Goal: Task Accomplishment & Management: Complete application form

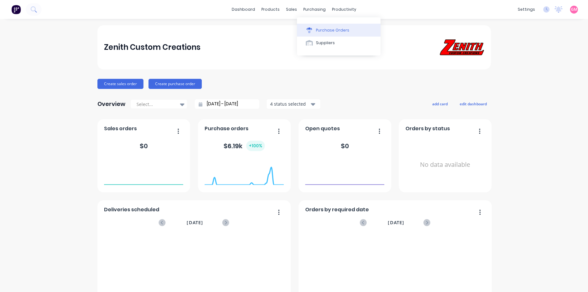
click at [340, 28] on div "Purchase Orders" at bounding box center [332, 30] width 33 height 6
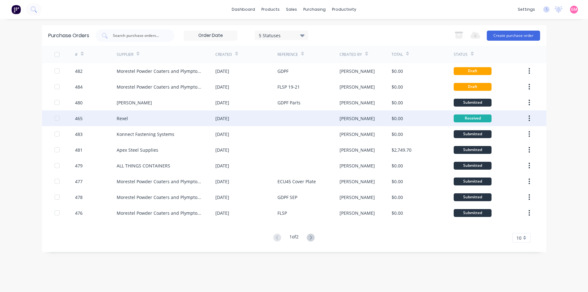
click at [529, 121] on icon "button" at bounding box center [530, 118] width 2 height 7
drag, startPoint x: 508, startPoint y: 134, endPoint x: 523, endPoint y: 133, distance: 15.2
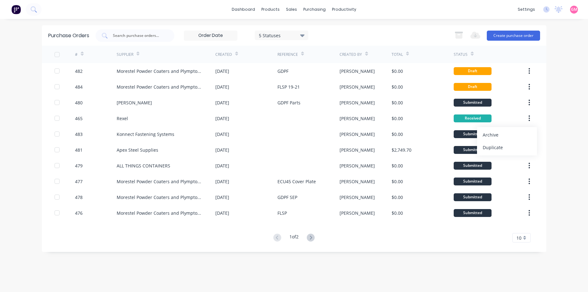
click at [508, 134] on div "Archive" at bounding box center [507, 134] width 49 height 9
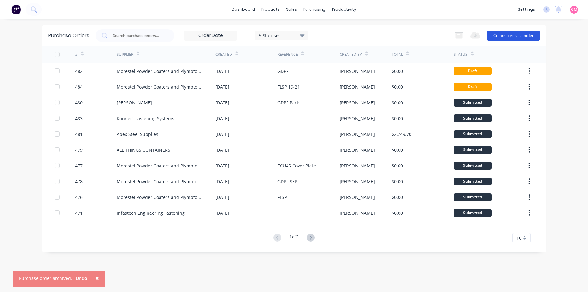
click at [513, 36] on button "Create purchase order" at bounding box center [513, 36] width 53 height 10
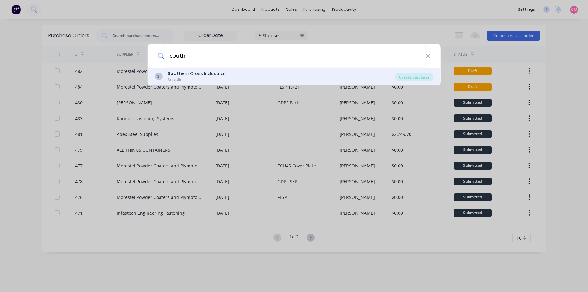
type input "south"
click at [297, 75] on div "SI South ern Cross Industrial Supplier" at bounding box center [275, 76] width 241 height 12
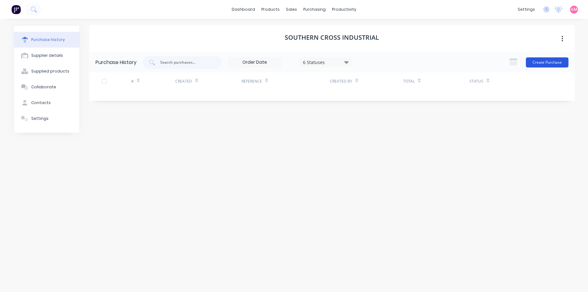
click at [544, 64] on button "Create Purchase" at bounding box center [547, 62] width 43 height 10
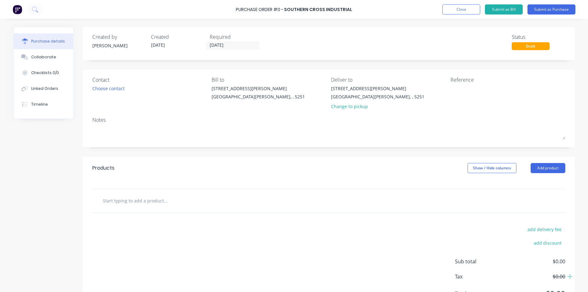
scroll to position [31, 0]
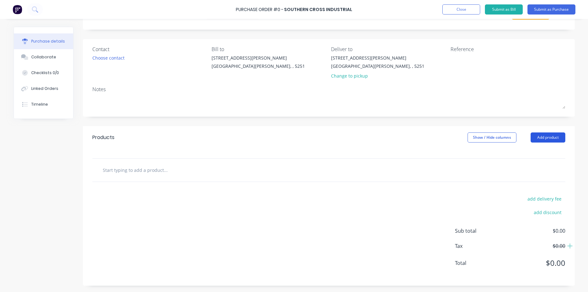
drag, startPoint x: 547, startPoint y: 139, endPoint x: 552, endPoint y: 138, distance: 5.4
click at [547, 139] on button "Add product" at bounding box center [548, 138] width 35 height 10
click at [516, 90] on div "Notes" at bounding box center [328, 90] width 473 height 8
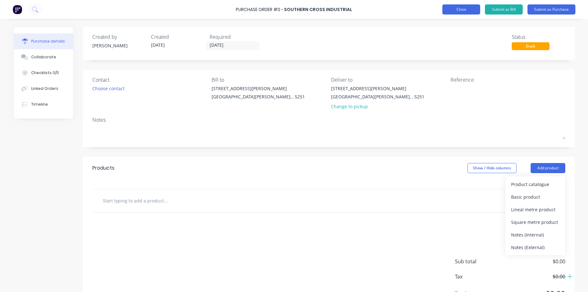
click at [460, 8] on button "Close" at bounding box center [462, 9] width 38 height 10
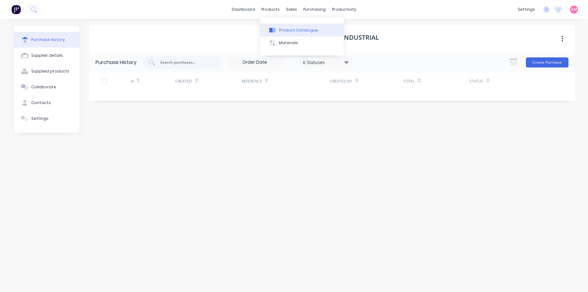
click at [295, 32] on div "Product Catalogue" at bounding box center [298, 30] width 39 height 6
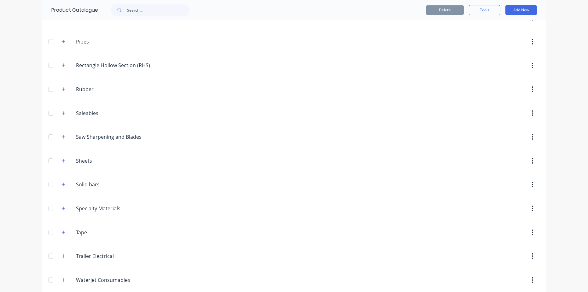
scroll to position [472, 0]
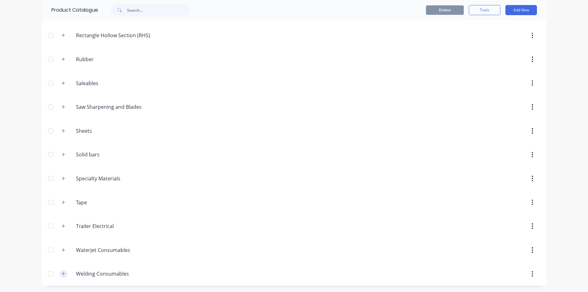
click at [62, 272] on icon "button" at bounding box center [64, 274] width 4 height 4
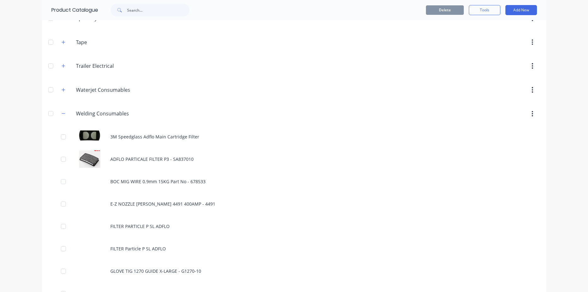
scroll to position [630, 0]
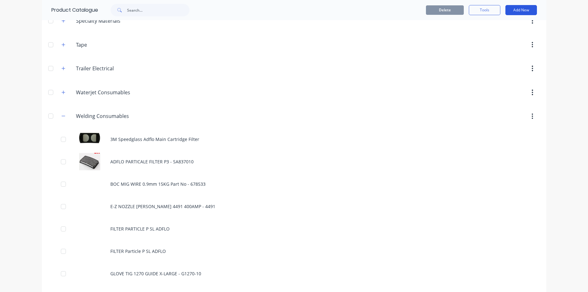
click at [522, 9] on button "Add New" at bounding box center [522, 10] width 32 height 10
click at [492, 40] on div "Product" at bounding box center [507, 38] width 49 height 9
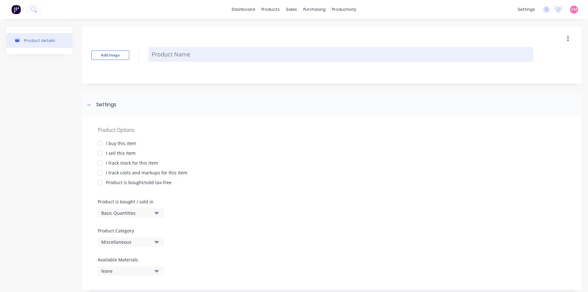
click at [170, 57] on textarea at bounding box center [341, 54] width 385 height 15
click at [167, 57] on textarea at bounding box center [341, 54] width 385 height 15
paste textarea "SPEEDGLAS WELDING PAPR G5-01VC H/D ADFLO"
type textarea "x"
type textarea "SPEEDGLAS WELDING PAPR G5-01VC H/D ADFLO"
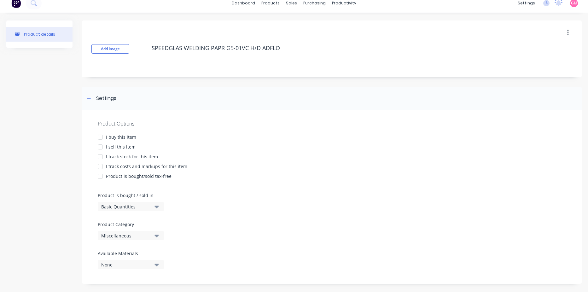
scroll to position [12, 0]
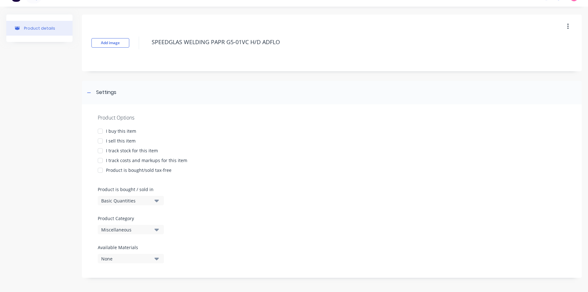
type textarea "x"
type textarea "SPEEDGLAS WELDING PAPR G5-01VC H/D ADFLO"
type textarea "x"
type textarea "SPEEDGLAS WELDING PAPR G5-01VC H/D ADFLO"
click at [100, 131] on div at bounding box center [100, 131] width 13 height 13
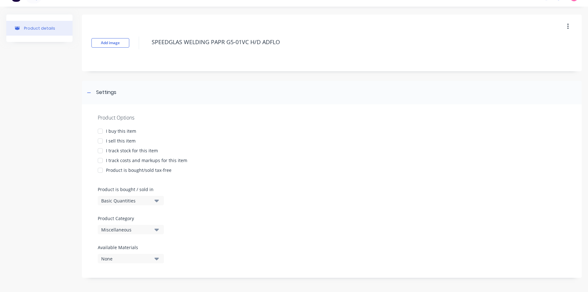
type textarea "x"
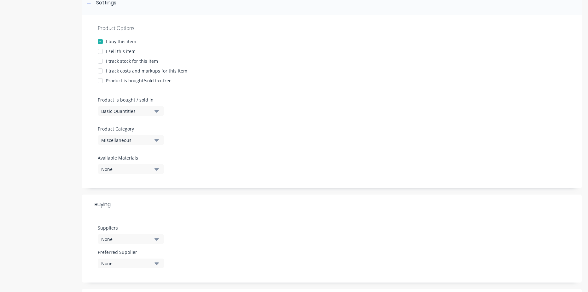
scroll to position [139, 0]
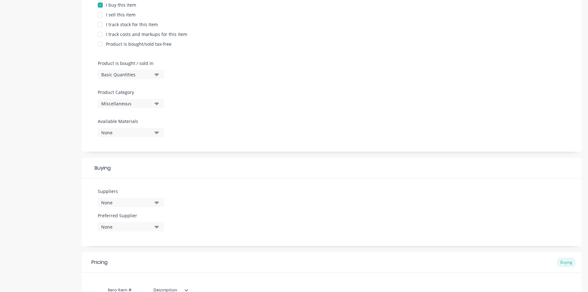
type textarea "SPEEDGLAS WELDING PAPR G5-01VC H/D ADFLO"
type textarea "x"
type textarea "SPEEDGLAS WELDING PAPR G5-01VC H/D ADFLO"
click at [148, 104] on div "Miscellaneous" at bounding box center [126, 103] width 50 height 7
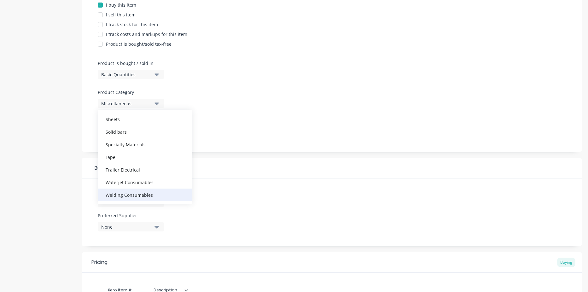
click at [150, 194] on div "Welding Consumables" at bounding box center [145, 195] width 95 height 13
type textarea "x"
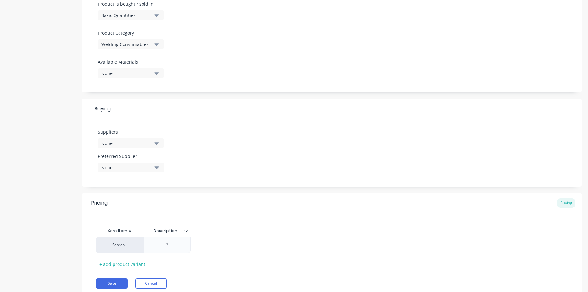
scroll to position [221, 0]
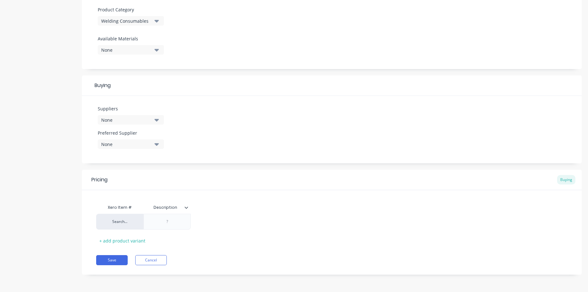
click at [159, 119] on button "None" at bounding box center [131, 119] width 66 height 9
click at [154, 139] on input "text" at bounding box center [149, 139] width 67 height 13
type input "sou"
click at [118, 155] on div "Southern Cross Industrial" at bounding box center [148, 154] width 63 height 7
type textarea "x"
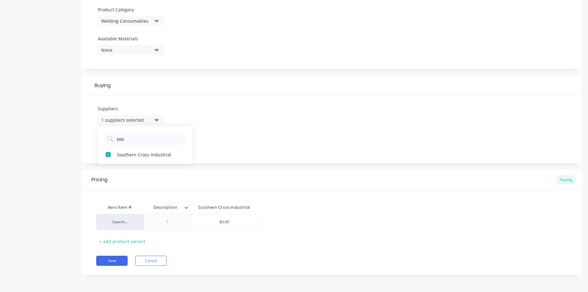
type input "Description"
click at [159, 207] on input "Description" at bounding box center [166, 208] width 44 height 6
click at [177, 208] on input "Description" at bounding box center [166, 208] width 44 height 6
click at [176, 222] on div at bounding box center [168, 222] width 32 height 8
type textarea "x"
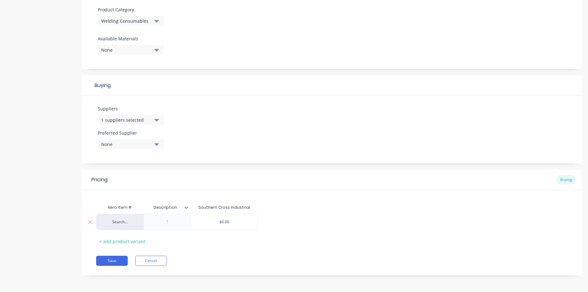
click at [172, 224] on div at bounding box center [168, 222] width 32 height 8
paste div
type textarea "x"
drag, startPoint x: 178, startPoint y: 207, endPoint x: 151, endPoint y: 206, distance: 26.6
click at [151, 206] on input "Description" at bounding box center [166, 208] width 44 height 6
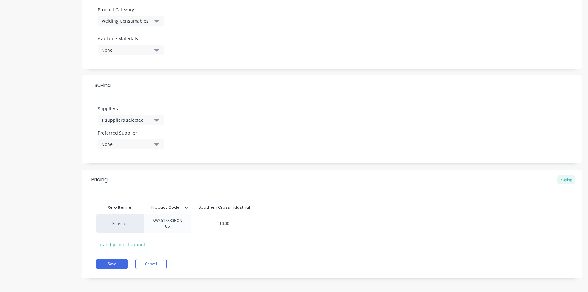
type input "Product Code"
type textarea "x"
type input "$0.00"
click at [230, 225] on input "$0.00" at bounding box center [224, 224] width 67 height 6
drag, startPoint x: 230, startPoint y: 225, endPoint x: 216, endPoint y: 224, distance: 13.6
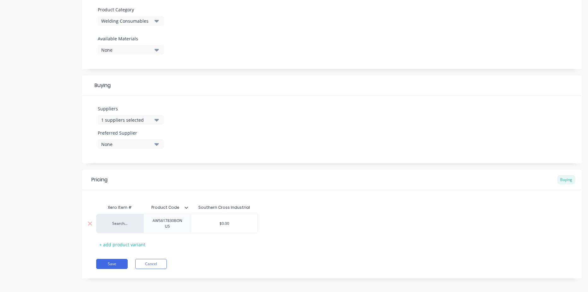
click at [216, 224] on input "$0.00" at bounding box center [224, 224] width 67 height 6
type textarea "x"
type input "1"
type textarea "x"
type input "19"
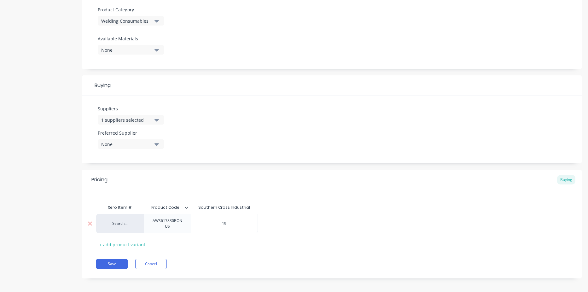
type textarea "x"
type input "195"
type textarea "x"
type input "1950"
type textarea "x"
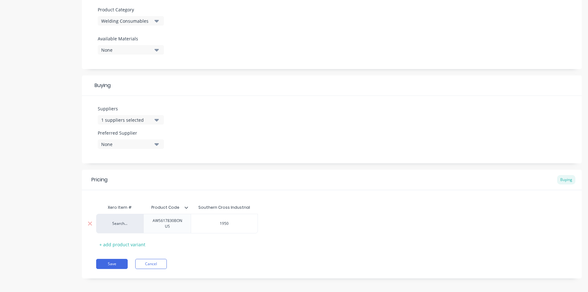
type input "1950."
type textarea "x"
type input "1950.0"
type textarea "x"
type input "1950.00"
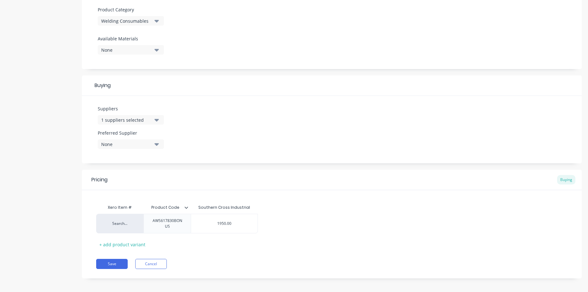
click at [206, 258] on div "Pricing Buying Xero Item # Product Code Southern Cross Industrial Search... AWS…" at bounding box center [332, 224] width 500 height 109
drag, startPoint x: 109, startPoint y: 263, endPoint x: 125, endPoint y: 266, distance: 16.9
click at [109, 263] on button "Save" at bounding box center [112, 264] width 32 height 10
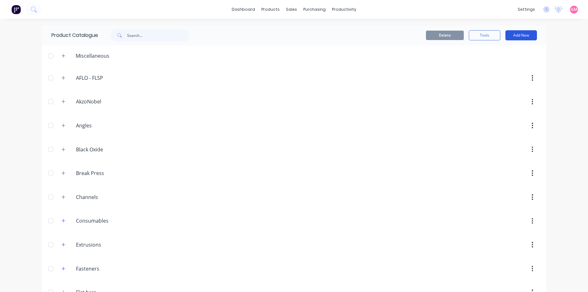
drag, startPoint x: 517, startPoint y: 33, endPoint x: 513, endPoint y: 38, distance: 6.0
click at [517, 33] on button "Add New" at bounding box center [522, 35] width 32 height 10
click at [496, 66] on div "Product" at bounding box center [507, 64] width 49 height 9
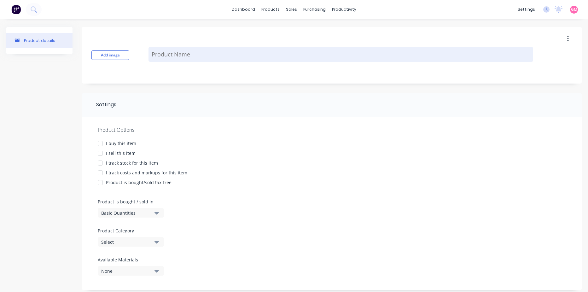
click at [168, 57] on textarea at bounding box center [341, 54] width 385 height 15
paste textarea "[PERSON_NAME] WELDING JACKET LARGE"
type textarea "x"
type textarea "[PERSON_NAME] WELDING JACKET LARGE"
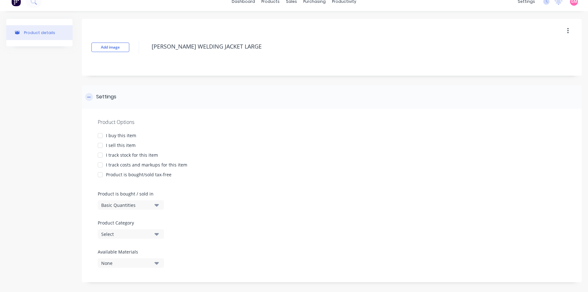
scroll to position [12, 0]
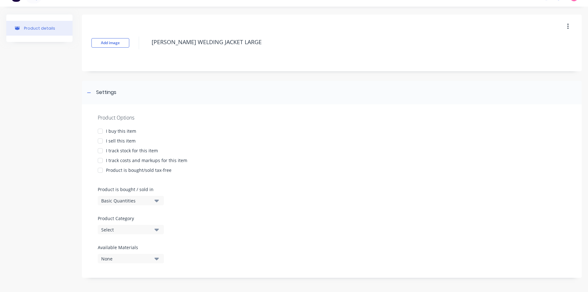
drag, startPoint x: 99, startPoint y: 129, endPoint x: 149, endPoint y: 126, distance: 50.0
click at [100, 129] on div at bounding box center [100, 131] width 13 height 13
type textarea "x"
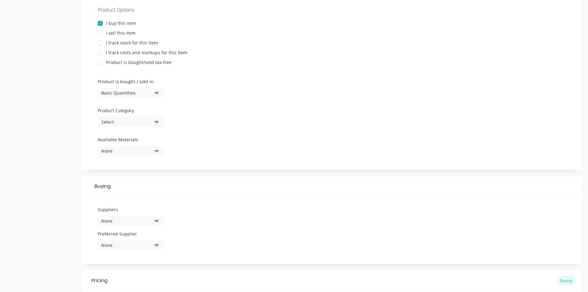
scroll to position [139, 0]
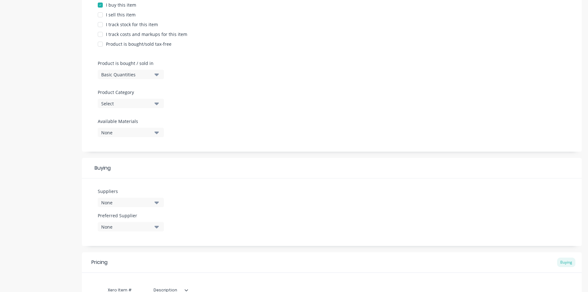
type textarea "[PERSON_NAME] WELDING JACKET LARGE"
type textarea "x"
type textarea "[PERSON_NAME] WELDING JACKET LARGE"
click at [143, 101] on div "Select" at bounding box center [126, 103] width 50 height 7
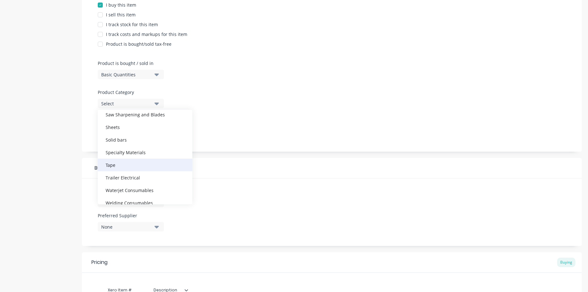
scroll to position [309, 0]
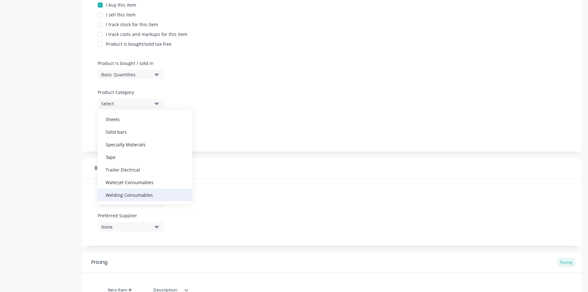
click at [149, 198] on div "Welding Consumables" at bounding box center [145, 195] width 95 height 13
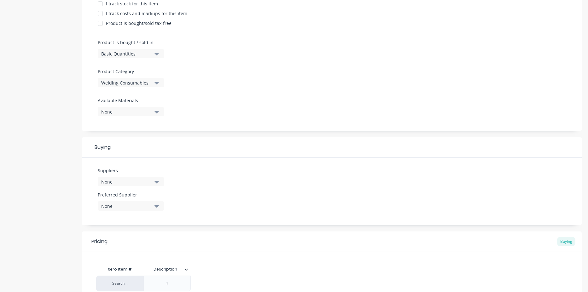
scroll to position [170, 0]
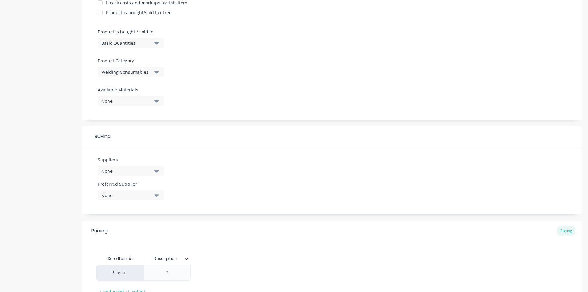
click at [136, 171] on div "None" at bounding box center [126, 171] width 50 height 7
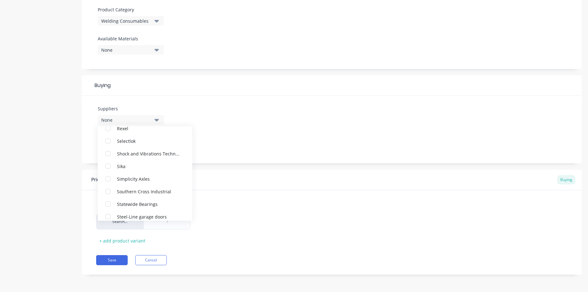
scroll to position [884, 0]
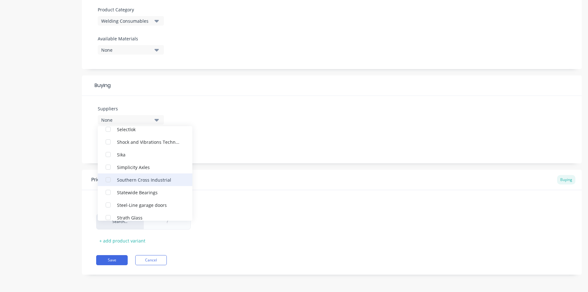
click at [131, 181] on div "Southern Cross Industrial" at bounding box center [148, 179] width 63 height 7
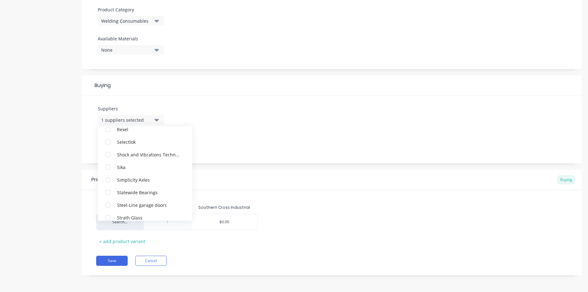
click at [382, 203] on div "Xero Item # Description Southern Cross Industrial Search... $0.00 + add product…" at bounding box center [332, 223] width 472 height 45
click at [155, 144] on icon "button" at bounding box center [157, 144] width 4 height 3
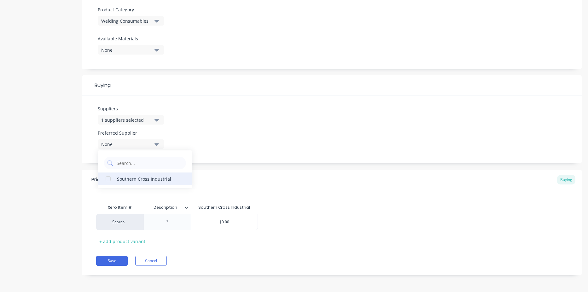
drag, startPoint x: 109, startPoint y: 179, endPoint x: 148, endPoint y: 175, distance: 39.6
click at [109, 179] on div "button" at bounding box center [108, 179] width 13 height 13
type textarea "x"
drag, startPoint x: 350, startPoint y: 201, endPoint x: 271, endPoint y: 225, distance: 83.2
click at [350, 201] on div "Xero Item # Description Southern Cross Industrial Search... $0.00 + add product…" at bounding box center [332, 218] width 500 height 56
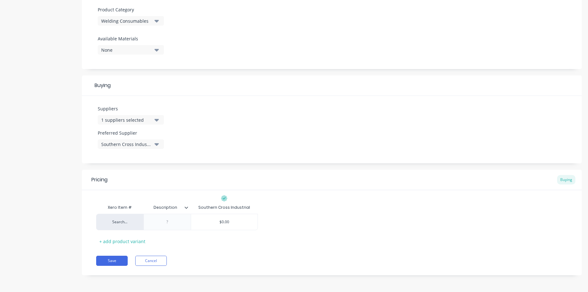
click at [173, 207] on input "Description" at bounding box center [166, 208] width 44 height 6
type input "n"
type input "Product Code"
click at [168, 227] on div at bounding box center [167, 222] width 47 height 16
click at [167, 224] on div at bounding box center [168, 222] width 32 height 8
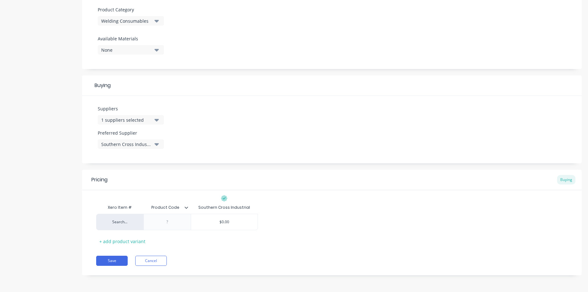
type textarea "x"
click at [168, 226] on div at bounding box center [168, 222] width 32 height 8
paste div
type textarea "x"
type input "$0.00"
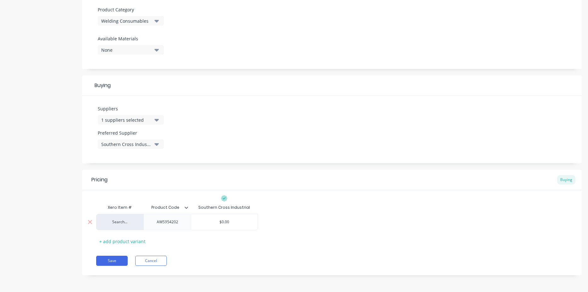
click at [240, 222] on input "$0.00" at bounding box center [224, 222] width 67 height 6
type textarea "x"
type input "$0.0"
type textarea "x"
type input "$0."
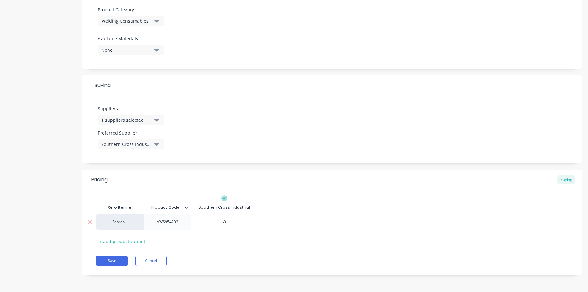
type textarea "x"
type input "$0"
type textarea "x"
type input "$"
type textarea "x"
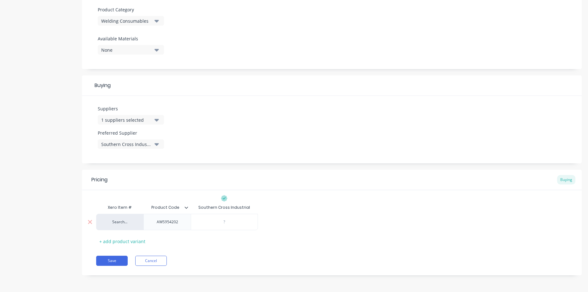
type textarea "x"
type input "1"
type textarea "x"
type input "11"
type textarea "x"
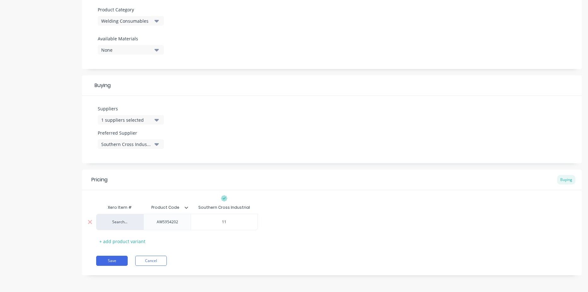
type input "110"
type textarea "x"
type input "110."
type textarea "x"
type input "110.0"
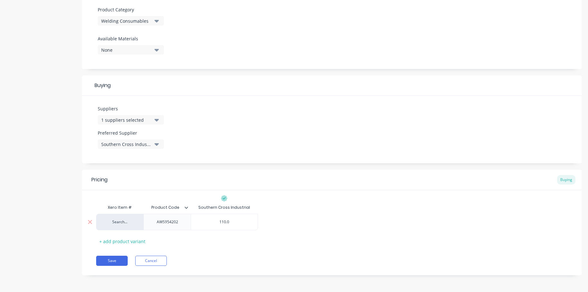
type textarea "x"
type input "110.00"
click at [115, 262] on button "Save" at bounding box center [112, 261] width 32 height 10
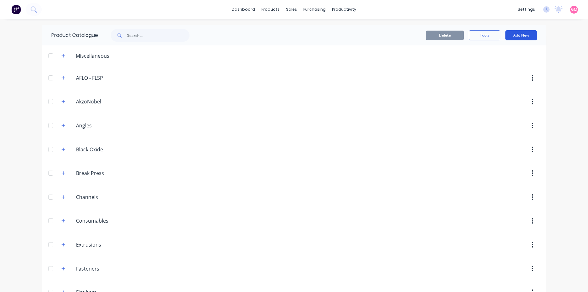
click at [520, 38] on button "Add New" at bounding box center [522, 35] width 32 height 10
click at [503, 64] on div "Product" at bounding box center [507, 64] width 49 height 9
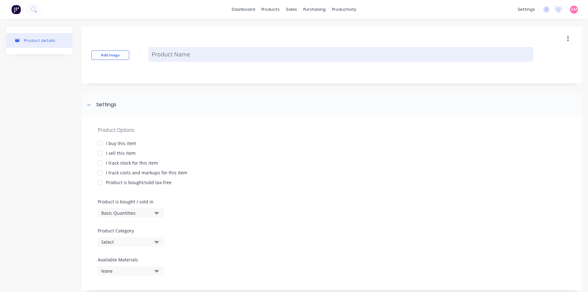
click at [158, 56] on textarea at bounding box center [341, 54] width 385 height 15
paste textarea "ROD TIG BOC ALUMINIUM 5356 1.6MM 2KG"
type textarea "x"
type textarea "ROD TIG BOC ALUMINIUM 5356 1.6MM 2KG"
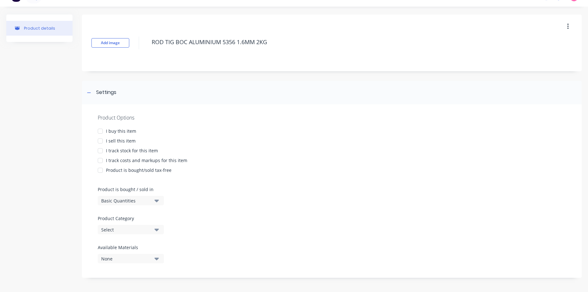
click at [101, 130] on div at bounding box center [100, 131] width 13 height 13
type textarea "x"
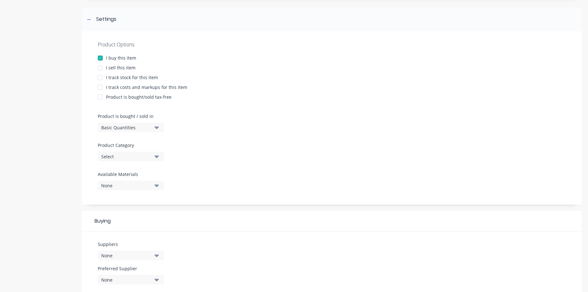
scroll to position [107, 0]
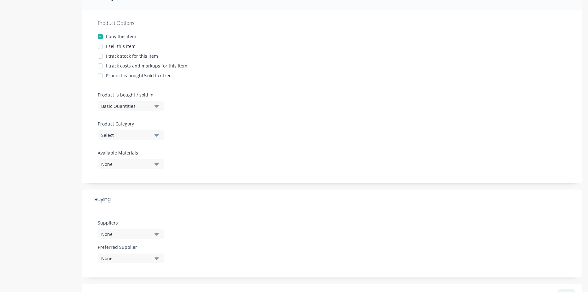
type textarea "ROD TIG BOC ALUMINIUM 5356 1.6MM 2KG"
type textarea "x"
type textarea "ROD TIG BOC ALUMINIUM 5356 1.6MM 2KG"
click at [140, 107] on div "Basic Quantities" at bounding box center [126, 106] width 50 height 7
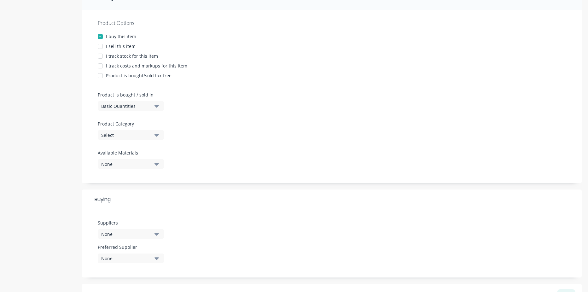
click at [144, 133] on div "Select" at bounding box center [126, 135] width 50 height 7
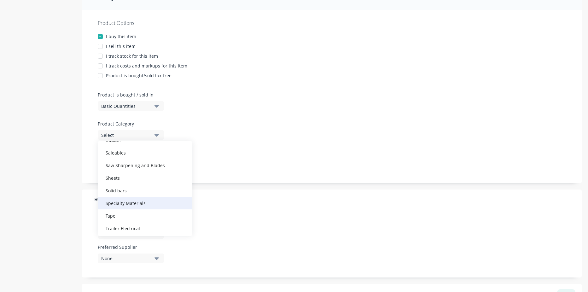
scroll to position [309, 0]
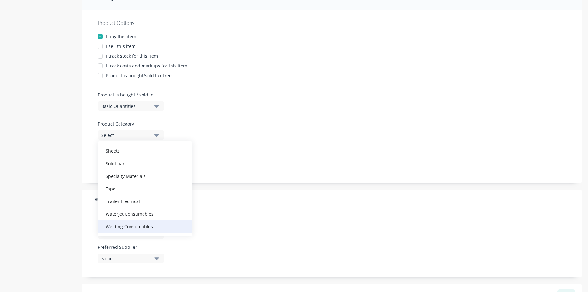
click at [134, 226] on div "Welding Consumables" at bounding box center [145, 226] width 95 height 13
type textarea "x"
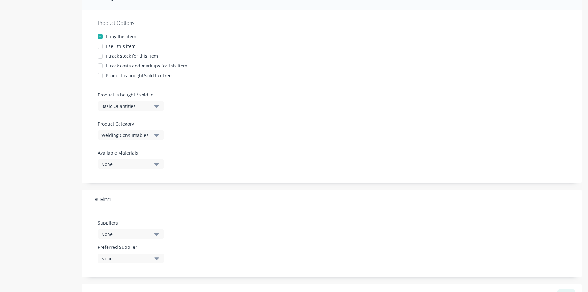
scroll to position [139, 0]
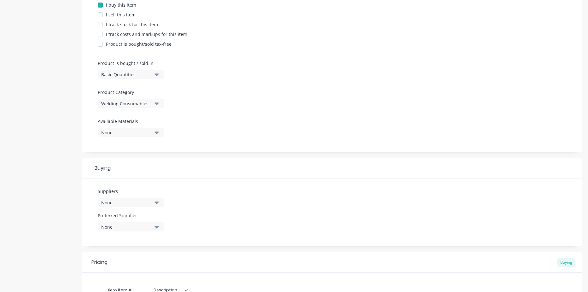
click at [127, 132] on div "None" at bounding box center [126, 132] width 50 height 7
click at [135, 204] on div "None" at bounding box center [126, 202] width 50 height 7
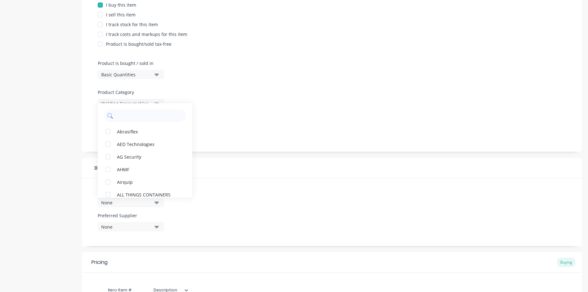
click at [133, 121] on input "text" at bounding box center [149, 115] width 67 height 13
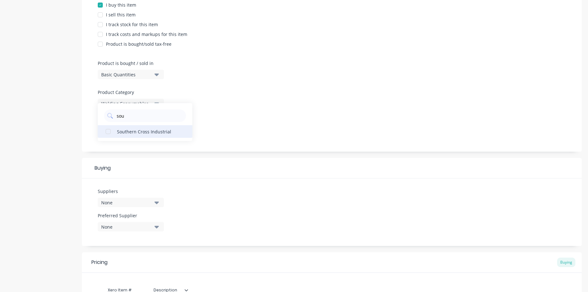
type input "sou"
click at [120, 132] on div "Southern Cross Industrial" at bounding box center [148, 131] width 63 height 7
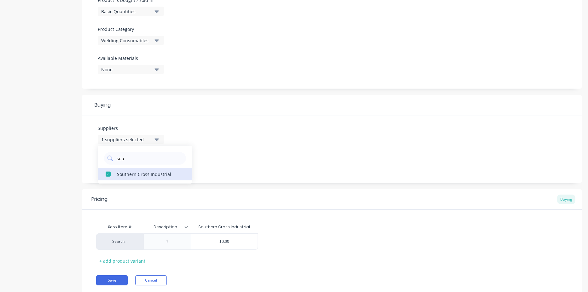
scroll to position [222, 0]
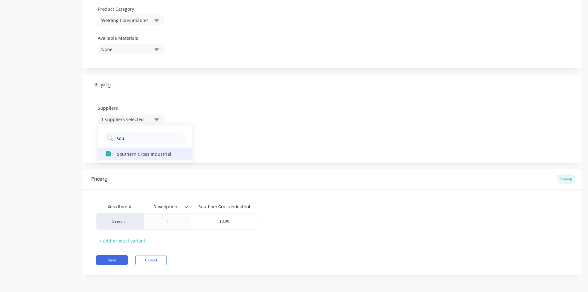
click at [147, 151] on div "Southern Cross Industrial" at bounding box center [148, 154] width 63 height 7
click at [218, 136] on div "Suppliers None sou Southern Cross Industrial Preferred Supplier None No options…" at bounding box center [332, 130] width 500 height 68
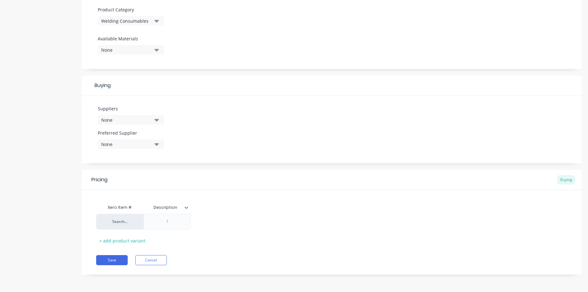
click at [136, 120] on div "None" at bounding box center [126, 120] width 50 height 7
click at [132, 155] on div "Southern Cross Industrial" at bounding box center [148, 154] width 63 height 7
drag, startPoint x: 170, startPoint y: 225, endPoint x: 174, endPoint y: 225, distance: 4.4
click at [172, 225] on div at bounding box center [168, 222] width 32 height 8
click at [140, 138] on div "Preferred Supplier None" at bounding box center [131, 139] width 66 height 19
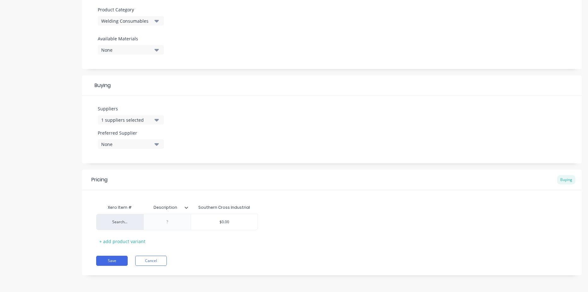
click at [142, 146] on div "None" at bounding box center [126, 144] width 50 height 7
click at [136, 180] on div "Southern Cross Industrial" at bounding box center [148, 178] width 63 height 7
type textarea "x"
click at [165, 207] on input "Description" at bounding box center [166, 208] width 44 height 6
type input "n"
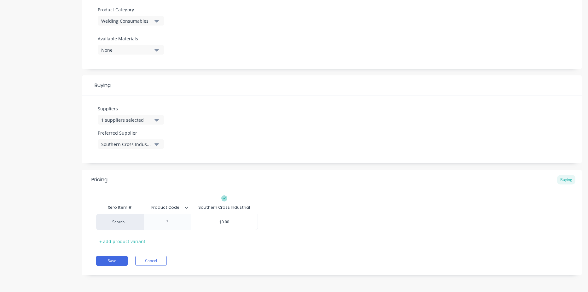
type input "Product Code"
click at [172, 221] on div at bounding box center [168, 222] width 32 height 8
type textarea "x"
click at [169, 225] on div at bounding box center [168, 222] width 32 height 8
paste div
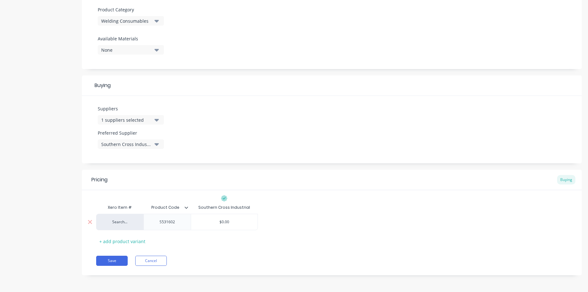
type textarea "x"
type input "$0.00"
click at [223, 220] on input "$0.00" at bounding box center [224, 222] width 67 height 6
type textarea "x"
type input "$000"
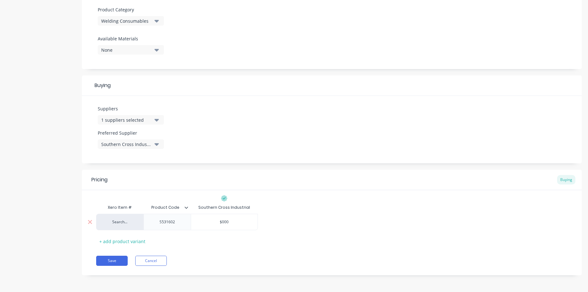
type textarea "x"
type input "$00"
type textarea "x"
type input "$0"
type textarea "x"
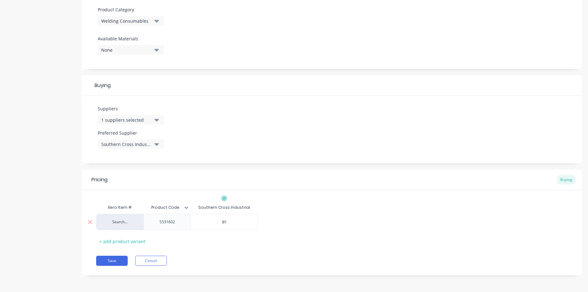
type input "$"
type textarea "x"
type input "4"
type textarea "x"
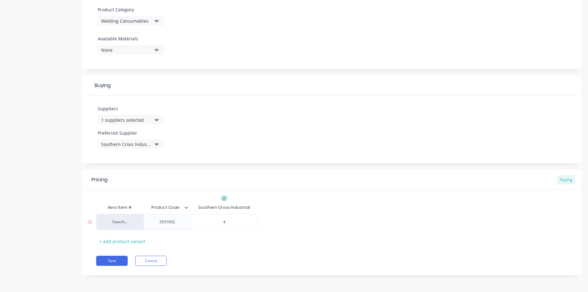
type input "40"
type textarea "x"
type input "40."
type textarea "x"
type input "40.2"
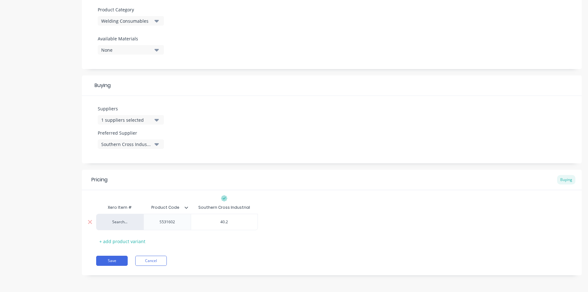
type textarea "x"
type input "40.29"
click at [223, 247] on div "Pricing Buying Xero Item # Product Code Southern Cross Industrial Search... S53…" at bounding box center [332, 223] width 500 height 106
click at [109, 260] on button "Save" at bounding box center [112, 261] width 32 height 10
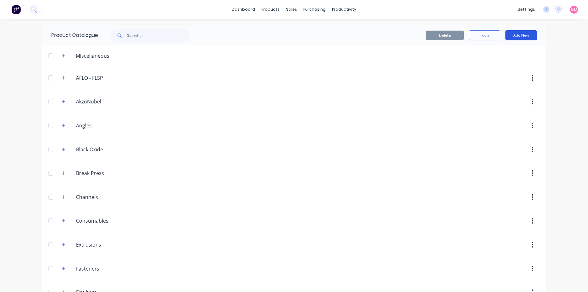
click at [523, 35] on button "Add New" at bounding box center [522, 35] width 32 height 10
click at [505, 63] on div "Product" at bounding box center [507, 64] width 49 height 9
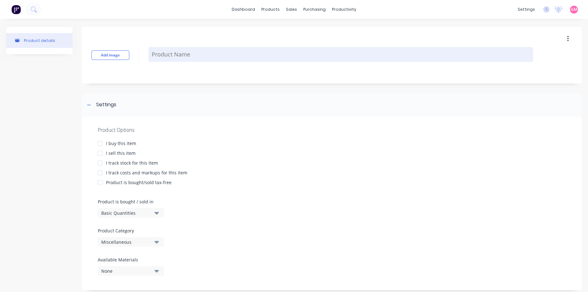
click at [173, 53] on textarea at bounding box center [341, 54] width 385 height 15
paste textarea "CLAMP WORK EARTH CIGWELD 400A"
type textarea "x"
type textarea "CLAMP WORK EARTH CIGWELD 400A"
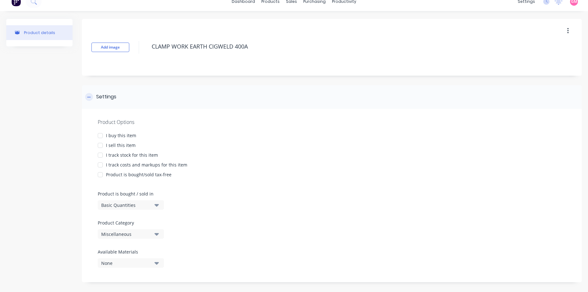
scroll to position [12, 0]
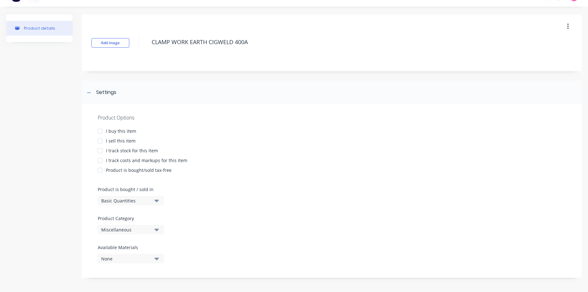
click at [100, 133] on div at bounding box center [100, 131] width 13 height 13
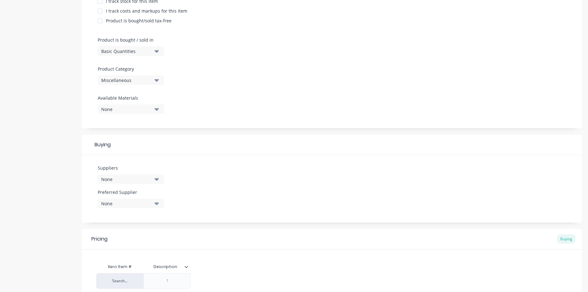
scroll to position [44, 0]
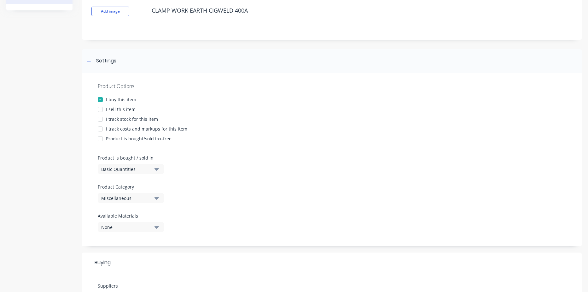
click at [99, 121] on div at bounding box center [100, 119] width 13 height 13
type textarea "x"
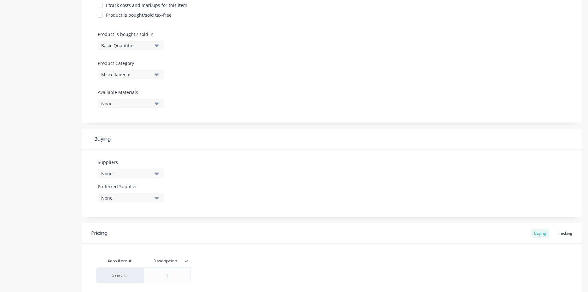
scroll to position [158, 0]
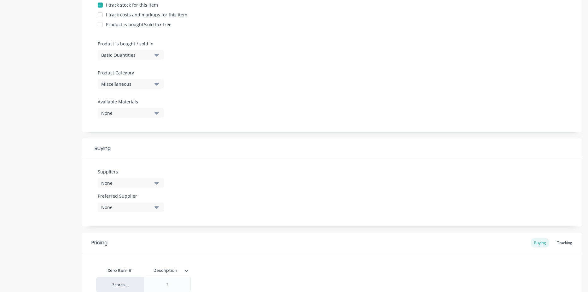
type textarea "CLAMP WORK EARTH CIGWELD 400A"
type textarea "x"
type textarea "CLAMP WORK EARTH CIGWELD 400A"
click at [141, 82] on div "Miscellaneous" at bounding box center [126, 84] width 50 height 7
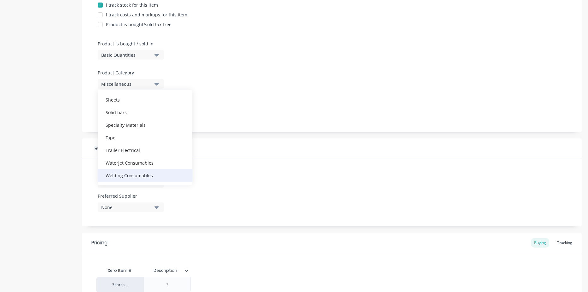
click at [147, 178] on div "Welding Consumables" at bounding box center [145, 175] width 95 height 13
type textarea "x"
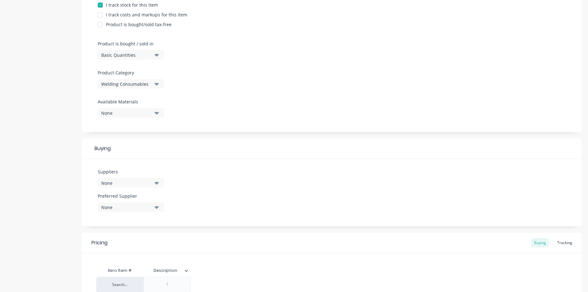
click at [135, 183] on div "None" at bounding box center [126, 183] width 50 height 7
click at [135, 202] on input "text" at bounding box center [149, 202] width 67 height 13
type input "south"
click at [142, 217] on div "Southern Cross Industrial" at bounding box center [148, 217] width 63 height 7
click at [297, 204] on div "Suppliers 1 suppliers selected south Southern Cross Industrial Preferred Suppli…" at bounding box center [332, 193] width 500 height 68
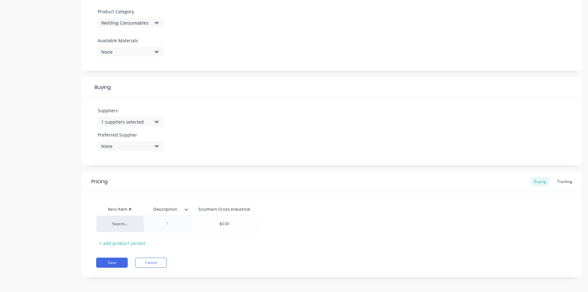
scroll to position [222, 0]
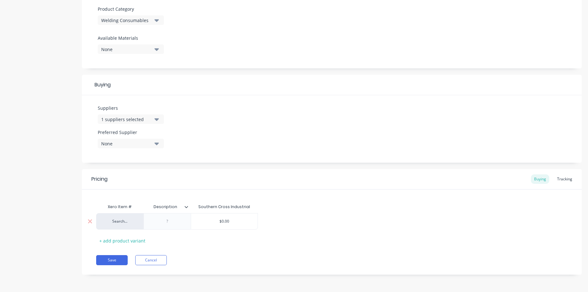
click at [173, 222] on div at bounding box center [168, 221] width 32 height 8
type textarea "x"
click at [171, 225] on div at bounding box center [168, 221] width 32 height 8
paste div
type textarea "x"
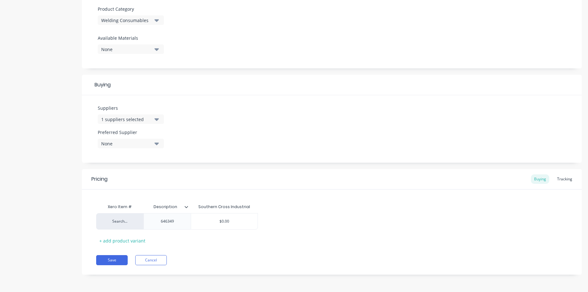
click at [160, 208] on input "Description" at bounding box center [166, 207] width 44 height 6
type input "n"
type input "Product Code"
type textarea "x"
click at [190, 244] on div "Xero Item # Description Product Code Southern Cross Industrial Search... 646349…" at bounding box center [332, 223] width 472 height 45
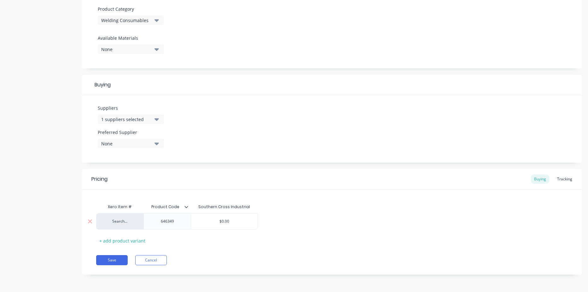
click at [218, 225] on div "$0.00" at bounding box center [224, 222] width 67 height 16
type input "$0.00"
type textarea "x"
type input "$0.0"
type textarea "x"
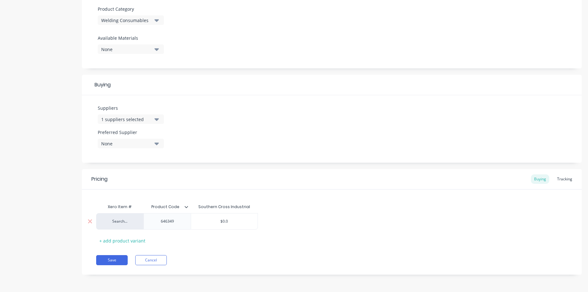
type input "$0."
type textarea "x"
type input "$0"
type textarea "x"
type input "$"
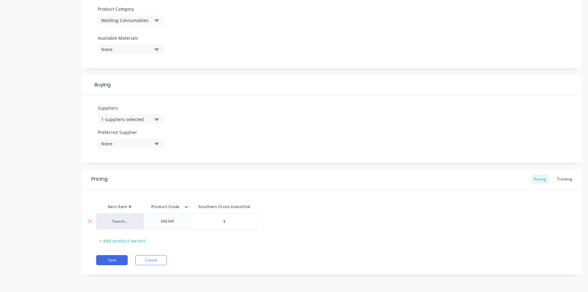
type textarea "x"
type input "6"
type textarea "x"
type input "60"
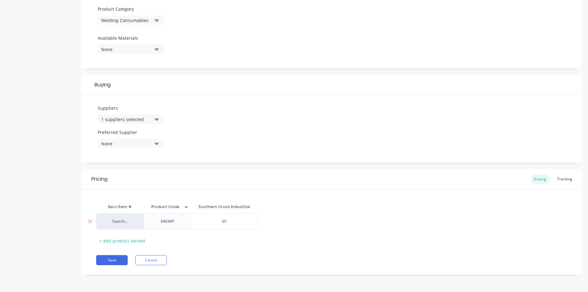
type textarea "x"
type input "60."
type textarea "x"
type input "60.0"
type textarea "x"
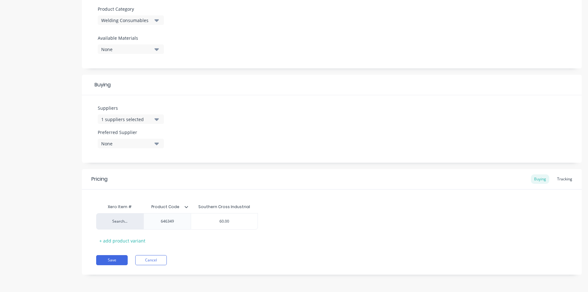
type input "60.00"
drag, startPoint x: 219, startPoint y: 252, endPoint x: 213, endPoint y: 252, distance: 5.7
click at [218, 252] on div "Pricing Buying Tracking Xero Item # Product Code Southern Cross Industrial Sear…" at bounding box center [332, 222] width 500 height 106
click at [116, 259] on button "Save" at bounding box center [112, 260] width 32 height 10
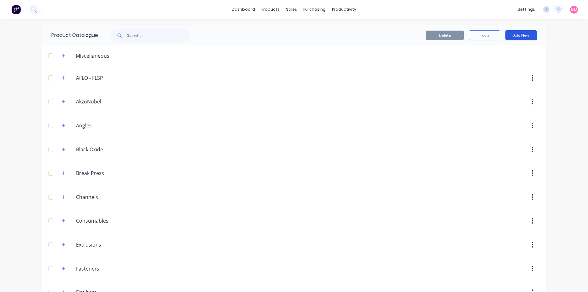
click at [521, 35] on button "Add New" at bounding box center [522, 35] width 32 height 10
click at [510, 68] on div "Product" at bounding box center [507, 64] width 49 height 9
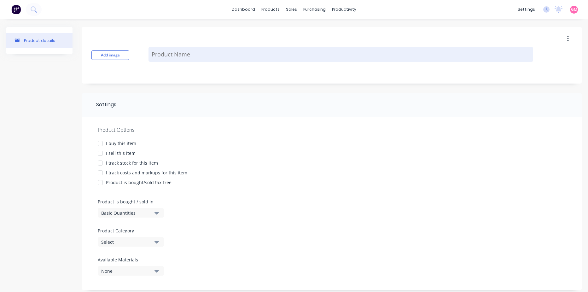
click at [185, 50] on textarea at bounding box center [341, 54] width 385 height 15
paste textarea "[DEMOGRAPHIC_DATA] [PERSON_NAME] CONNECTOR 50MM2"
type textarea "x"
type textarea "[DEMOGRAPHIC_DATA] [PERSON_NAME] CONNECTOR 50MM2"
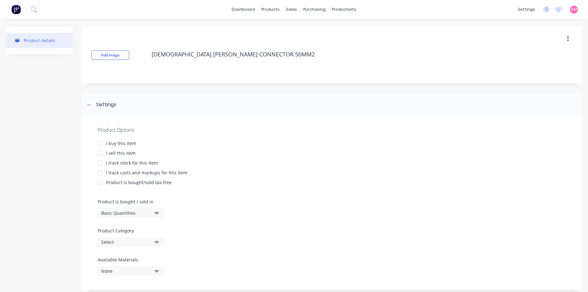
drag, startPoint x: 101, startPoint y: 143, endPoint x: 96, endPoint y: 159, distance: 16.3
click at [100, 144] on div at bounding box center [100, 143] width 13 height 13
click at [98, 162] on div at bounding box center [100, 163] width 13 height 13
type textarea "x"
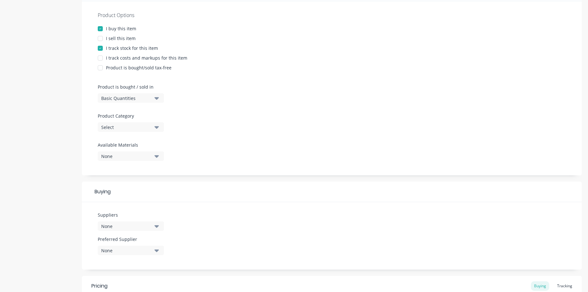
scroll to position [126, 0]
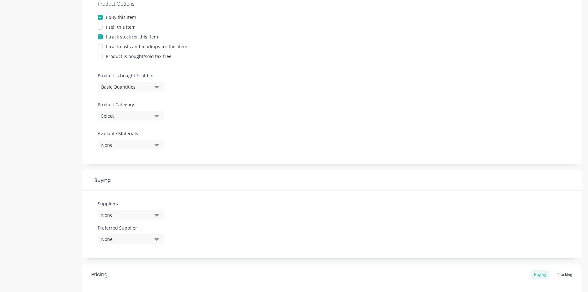
type textarea "[DEMOGRAPHIC_DATA] [PERSON_NAME] CONNECTOR 50MM2"
type textarea "x"
type textarea "[DEMOGRAPHIC_DATA] [PERSON_NAME] CONNECTOR 50MM2"
click at [141, 116] on div "Select" at bounding box center [126, 116] width 50 height 7
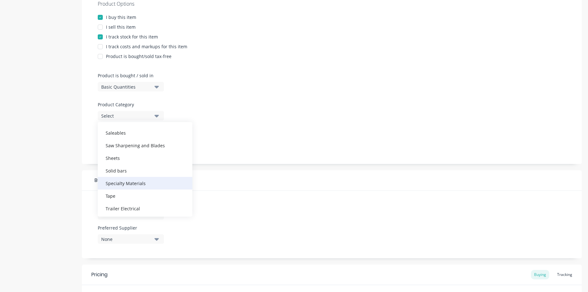
scroll to position [309, 0]
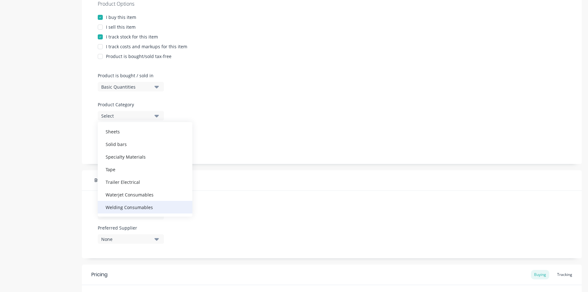
click at [136, 208] on div "Welding Consumables" at bounding box center [145, 207] width 95 height 13
type textarea "x"
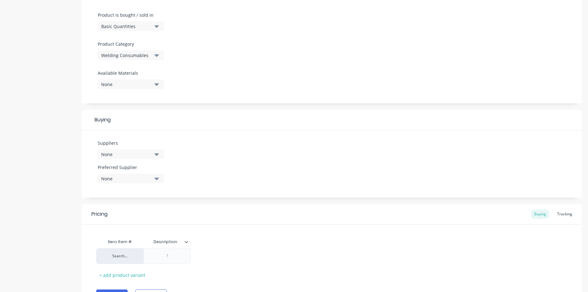
scroll to position [221, 0]
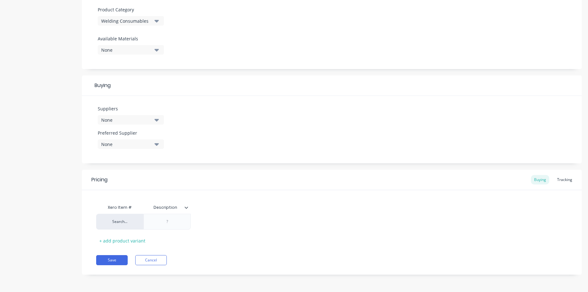
click at [131, 119] on div "None" at bounding box center [126, 120] width 50 height 7
click at [133, 143] on input "text" at bounding box center [149, 139] width 67 height 13
type input "sou"
click at [122, 153] on div "Southern Cross Industrial" at bounding box center [148, 154] width 63 height 7
type textarea "x"
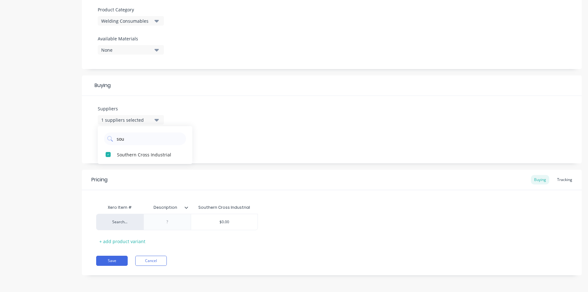
click at [281, 185] on div "Pricing Buying Tracking" at bounding box center [332, 180] width 500 height 21
click at [165, 207] on input "Description" at bounding box center [166, 208] width 44 height 6
type input "D"
type input "Product Code"
click at [174, 226] on div at bounding box center [168, 222] width 32 height 8
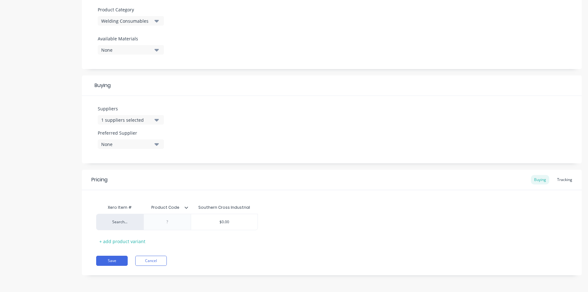
type textarea "x"
click at [169, 224] on div at bounding box center [168, 222] width 32 height 8
paste div
type textarea "x"
type input "$0.00"
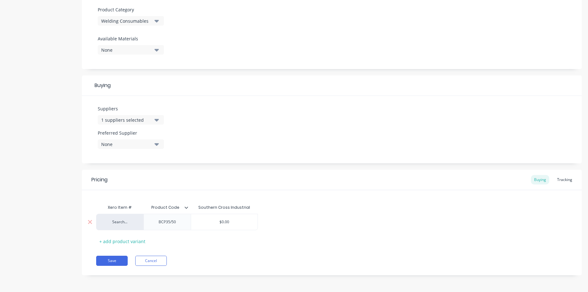
click at [236, 223] on input "$0.00" at bounding box center [224, 222] width 67 height 6
drag, startPoint x: 236, startPoint y: 223, endPoint x: 215, endPoint y: 220, distance: 20.8
click at [215, 220] on input "$0.00" at bounding box center [224, 222] width 67 height 6
type textarea "x"
type input "7"
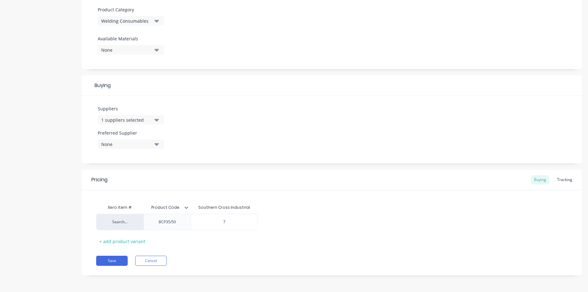
type textarea "x"
type input "7."
type textarea "x"
type input "7.0"
type textarea "x"
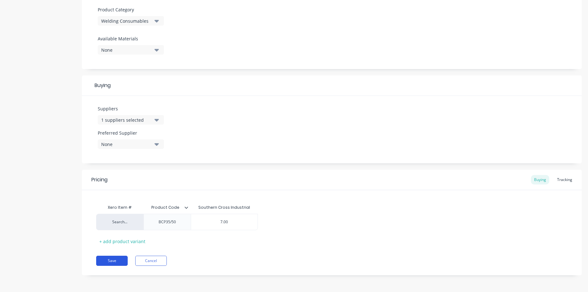
type input "7.00"
click at [116, 259] on button "Save" at bounding box center [112, 261] width 32 height 10
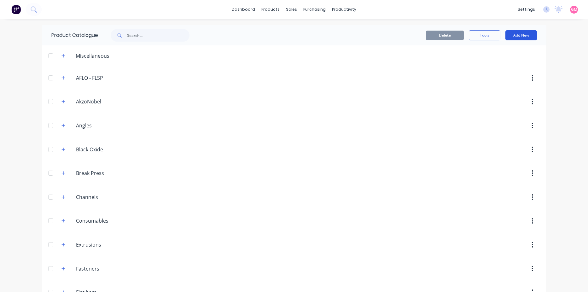
click at [517, 33] on button "Add New" at bounding box center [522, 35] width 32 height 10
click at [513, 65] on div "Product" at bounding box center [507, 64] width 49 height 9
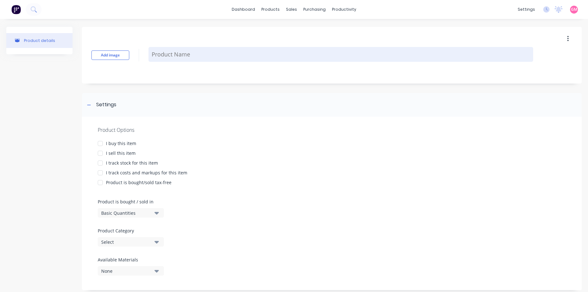
click at [173, 57] on textarea at bounding box center [341, 54] width 385 height 15
paste textarea "WELDING CABLE BOC 50MM2 10M"
type textarea "x"
type textarea "WELDING CABLE BOC 50MM2 10M"
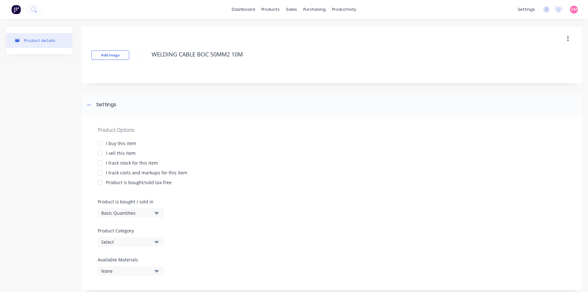
scroll to position [12, 0]
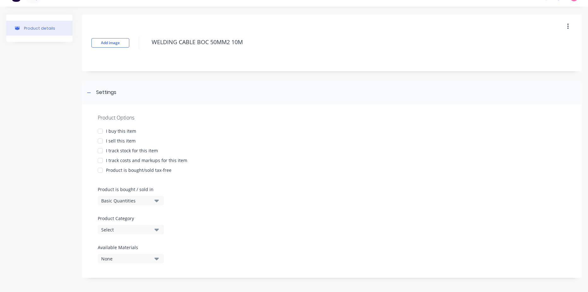
click at [101, 129] on div at bounding box center [100, 131] width 13 height 13
click at [101, 150] on div at bounding box center [100, 151] width 13 height 13
type textarea "x"
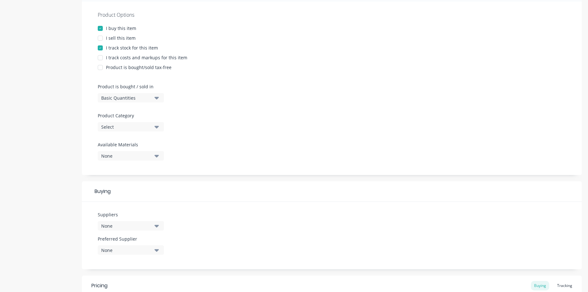
scroll to position [139, 0]
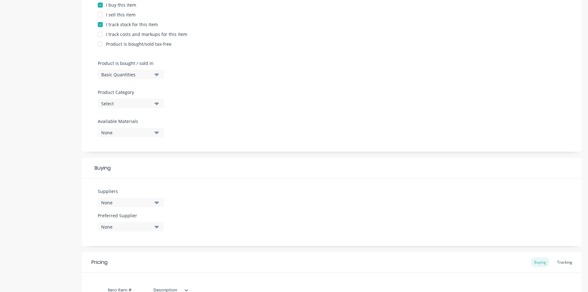
type textarea "WELDING CABLE BOC 50MM2 10M"
type textarea "x"
type textarea "WELDING CABLE BOC 50MM2 10M"
click at [129, 104] on div "Select" at bounding box center [126, 103] width 50 height 7
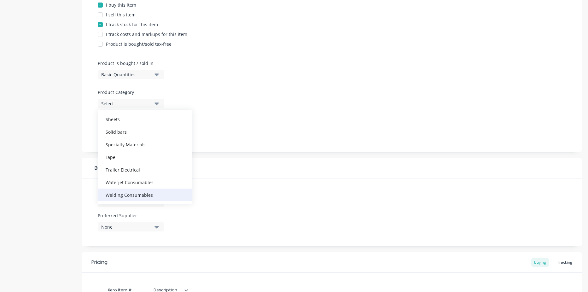
click at [125, 195] on div "Welding Consumables" at bounding box center [145, 195] width 95 height 13
type textarea "x"
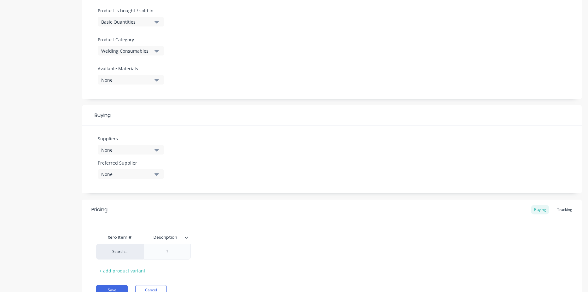
scroll to position [202, 0]
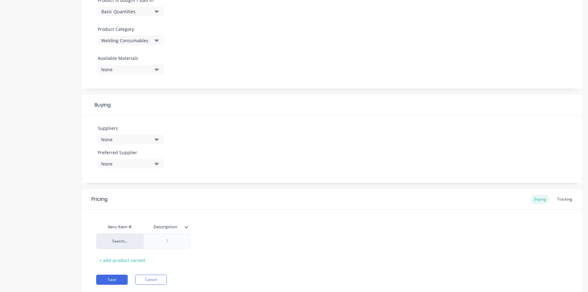
click at [131, 137] on div "None" at bounding box center [126, 139] width 50 height 7
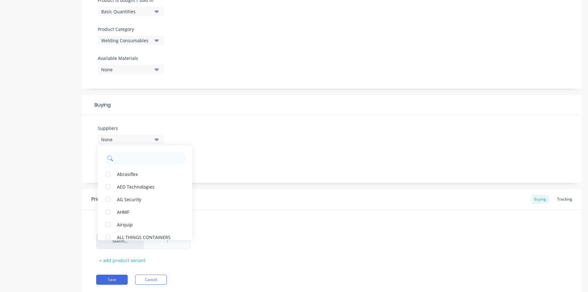
click at [133, 162] on input "text" at bounding box center [149, 158] width 67 height 13
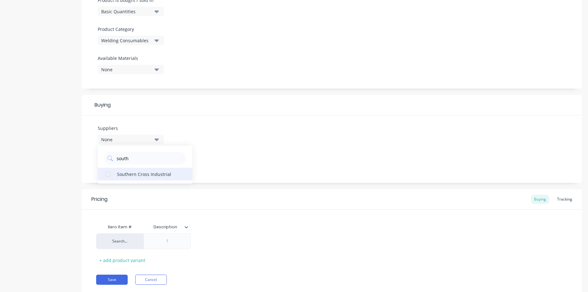
type input "south"
click at [145, 175] on div "Southern Cross Industrial" at bounding box center [148, 174] width 63 height 7
type textarea "x"
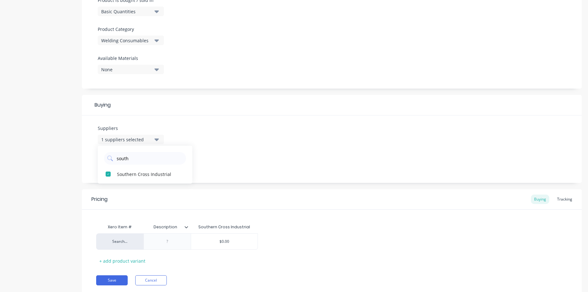
drag, startPoint x: 322, startPoint y: 209, endPoint x: 219, endPoint y: 225, distance: 104.5
click at [321, 209] on div "Pricing Buying Tracking" at bounding box center [332, 199] width 500 height 21
click at [167, 230] on div "Description" at bounding box center [166, 227] width 44 height 16
type input "D"
type input "Product Code"
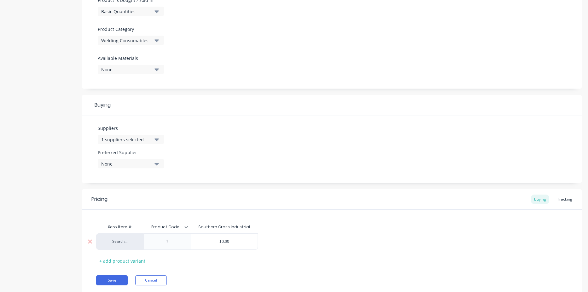
click at [171, 245] on div at bounding box center [168, 242] width 32 height 8
type textarea "x"
click at [168, 245] on div at bounding box center [168, 242] width 32 height 8
paste div
click at [241, 245] on div "$0.00" at bounding box center [224, 242] width 67 height 16
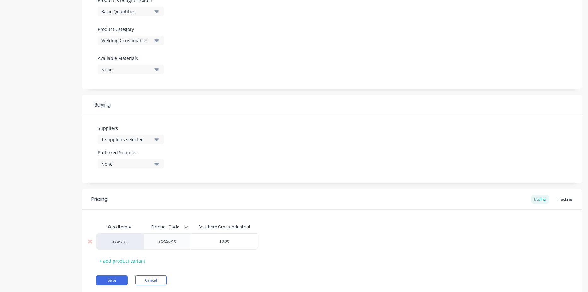
type textarea "x"
type input "$0.00"
type textarea "x"
type input "$0.0"
type textarea "x"
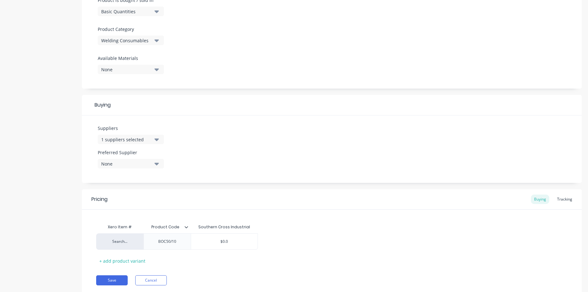
type input "$0."
type textarea "x"
type input "$0"
type textarea "x"
type input "$"
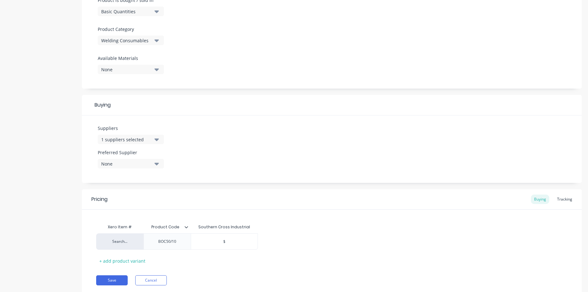
type textarea "x"
type input "1"
type textarea "x"
type input "14"
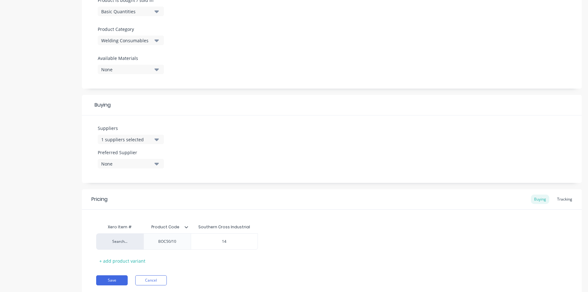
type textarea "x"
type input "140"
type textarea "x"
type input "140."
type textarea "x"
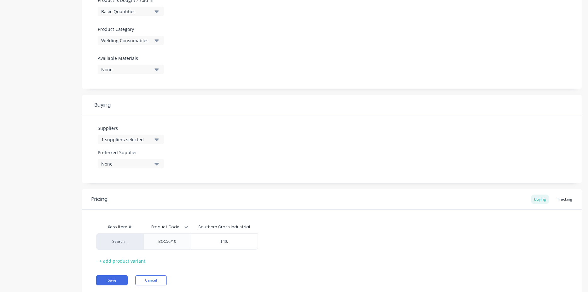
type input "140.0"
type textarea "x"
click at [382, 260] on div "Xero Item # Product Code Southern Cross Industrial Search... BOC50/10 $140.00 1…" at bounding box center [332, 243] width 472 height 45
click at [115, 279] on button "Save" at bounding box center [112, 280] width 32 height 10
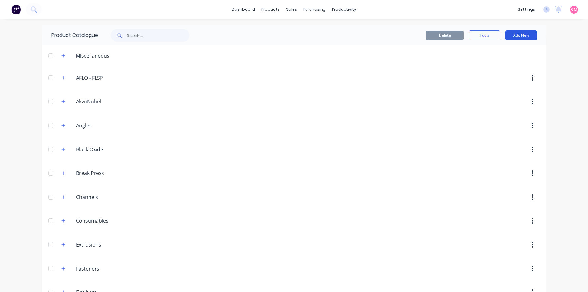
drag, startPoint x: 512, startPoint y: 32, endPoint x: 536, endPoint y: 56, distance: 34.4
click at [513, 34] on button "Add New" at bounding box center [522, 35] width 32 height 10
click at [515, 65] on div "Product" at bounding box center [507, 64] width 49 height 9
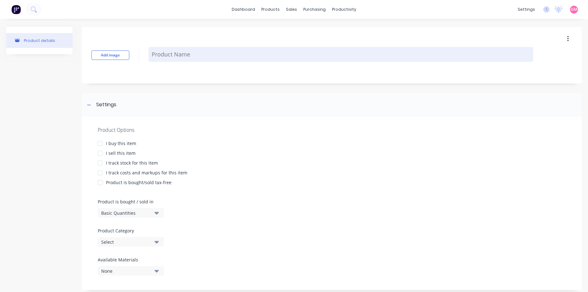
click at [180, 58] on textarea at bounding box center [341, 54] width 385 height 15
paste textarea "CONTACT TIP E-CU FOR AL 1.2MM M8 10MMX10"
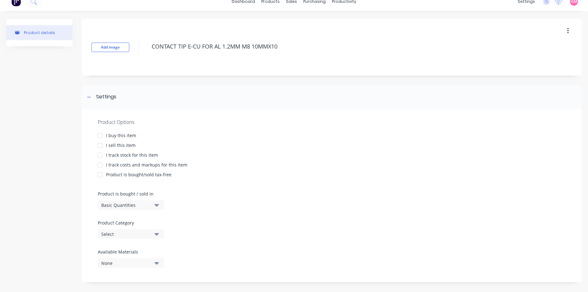
scroll to position [12, 0]
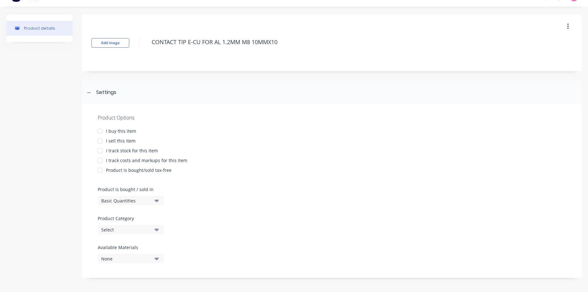
click at [99, 131] on div at bounding box center [100, 131] width 13 height 13
click at [101, 150] on div at bounding box center [100, 151] width 13 height 13
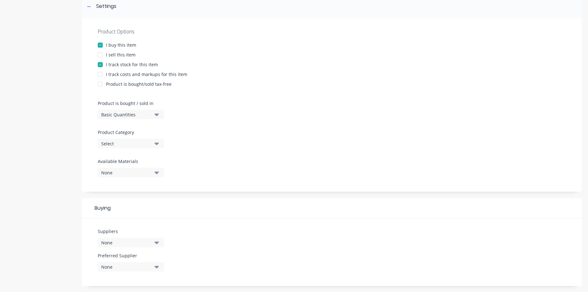
scroll to position [107, 0]
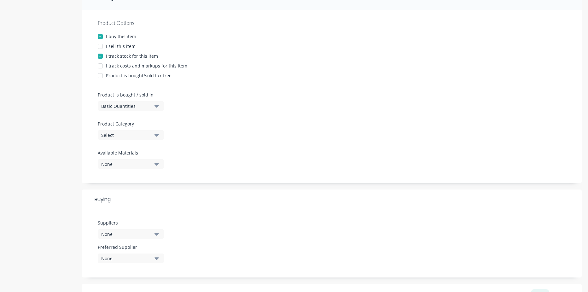
click at [129, 133] on div "Select" at bounding box center [126, 135] width 50 height 7
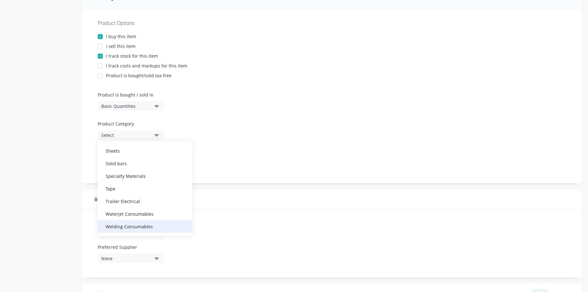
click at [144, 228] on div "Welding Consumables" at bounding box center [145, 226] width 95 height 13
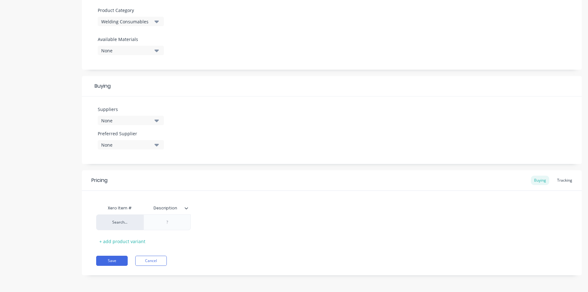
scroll to position [221, 0]
click at [139, 120] on div "None" at bounding box center [126, 120] width 50 height 7
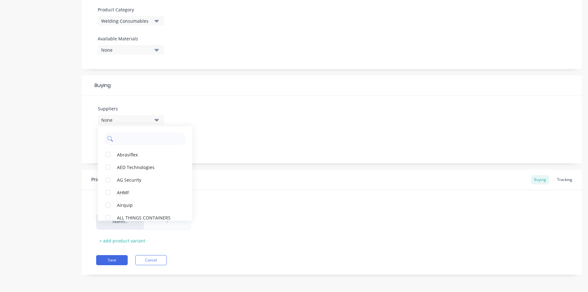
click at [150, 140] on input "text" at bounding box center [149, 139] width 67 height 13
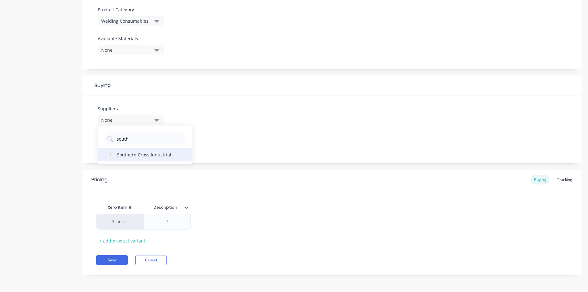
click at [144, 156] on div "Southern Cross Industrial" at bounding box center [148, 154] width 63 height 7
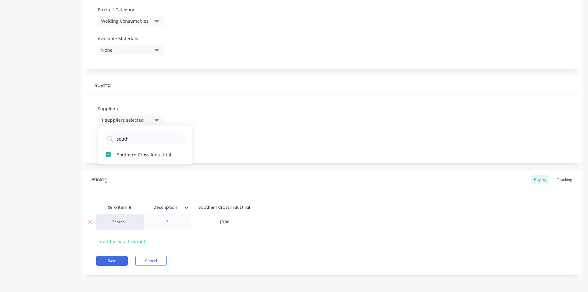
click at [176, 225] on div at bounding box center [168, 222] width 32 height 8
drag, startPoint x: 179, startPoint y: 210, endPoint x: 151, endPoint y: 208, distance: 27.8
click at [167, 226] on div at bounding box center [168, 222] width 32 height 8
click at [175, 224] on div at bounding box center [168, 222] width 32 height 8
paste div
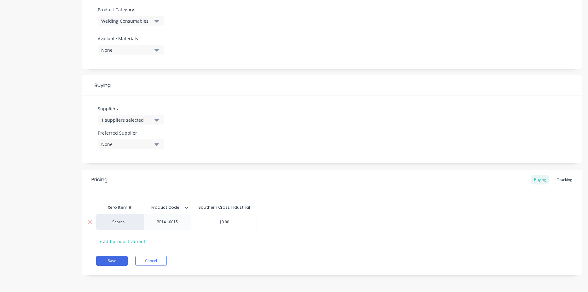
click at [228, 223] on input "$0.00" at bounding box center [224, 222] width 67 height 6
drag, startPoint x: 230, startPoint y: 223, endPoint x: 218, endPoint y: 223, distance: 12.3
click at [218, 223] on input "$0.00" at bounding box center [224, 222] width 67 height 6
click at [117, 260] on button "Save" at bounding box center [112, 261] width 32 height 10
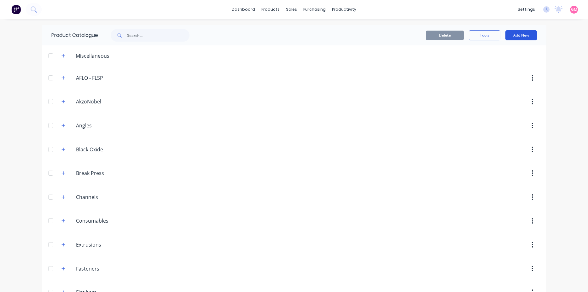
click at [524, 32] on button "Add New" at bounding box center [522, 35] width 32 height 10
click at [502, 63] on div "Product" at bounding box center [507, 64] width 49 height 9
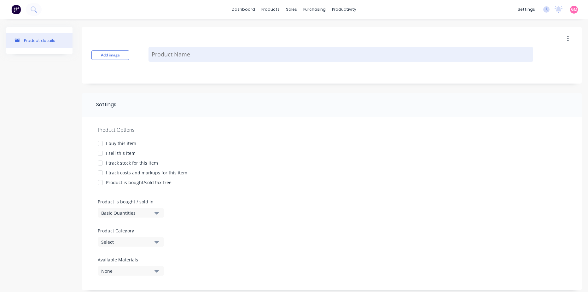
click at [162, 55] on textarea at bounding box center [341, 54] width 385 height 15
paste textarea "BLUEVENOM XF252 COMPACT INVERTER 240V"
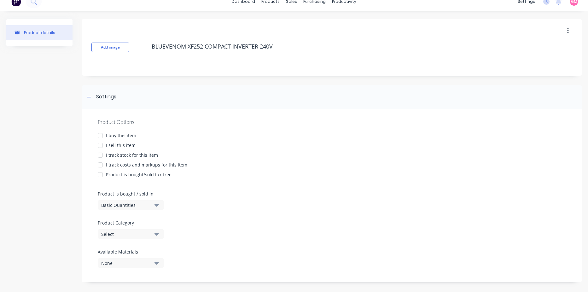
scroll to position [12, 0]
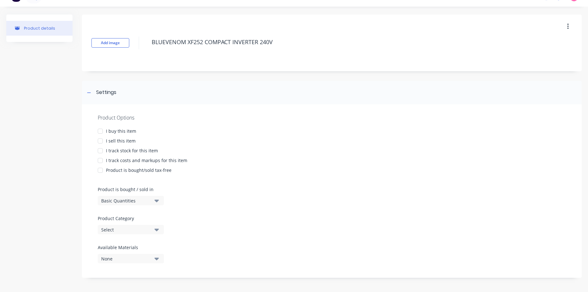
click at [100, 131] on div at bounding box center [100, 131] width 13 height 13
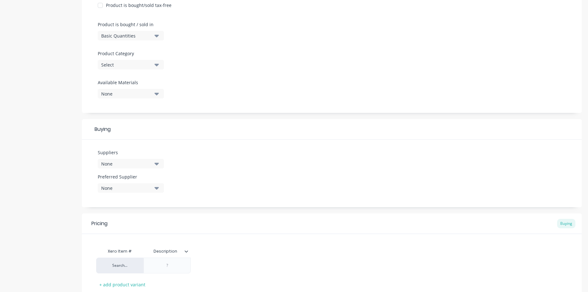
scroll to position [107, 0]
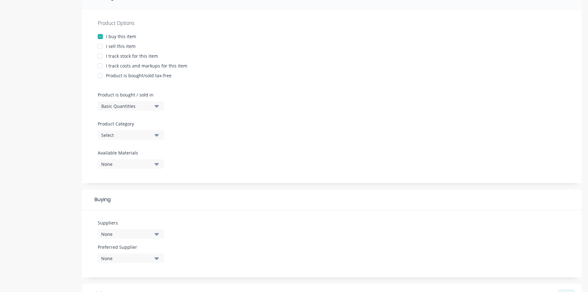
click at [122, 135] on div "Select" at bounding box center [126, 135] width 50 height 7
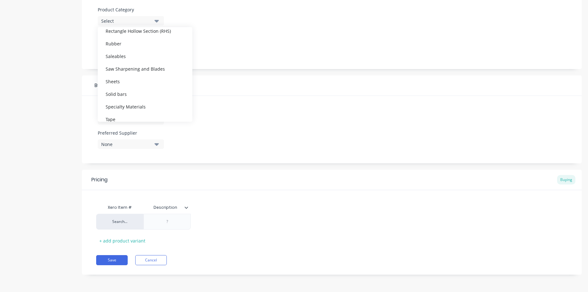
scroll to position [309, 0]
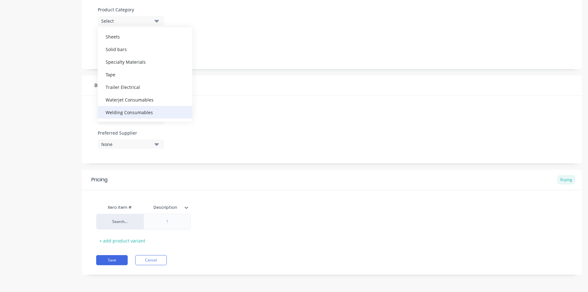
click at [141, 111] on div "Welding Consumables" at bounding box center [145, 112] width 95 height 13
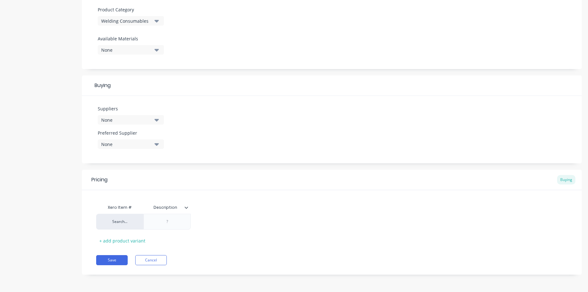
click at [141, 121] on div "None" at bounding box center [126, 120] width 50 height 7
click at [146, 139] on input "text" at bounding box center [149, 139] width 67 height 13
click at [148, 157] on div "Southern Cross Industrial" at bounding box center [148, 154] width 63 height 7
drag, startPoint x: 348, startPoint y: 202, endPoint x: 281, endPoint y: 220, distance: 69.0
click at [347, 202] on div "Xero Item # Description Southern Cross Industrial Search... $0.00 + add product…" at bounding box center [332, 223] width 472 height 45
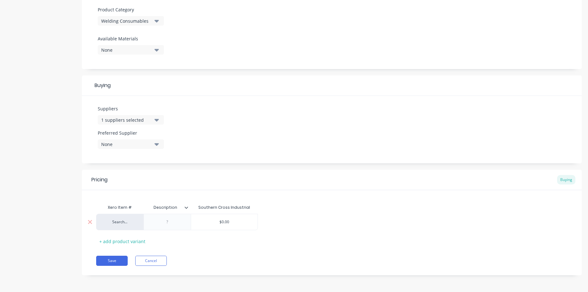
click at [180, 225] on div at bounding box center [168, 222] width 32 height 8
drag, startPoint x: 179, startPoint y: 210, endPoint x: 145, endPoint y: 204, distance: 34.1
click at [179, 227] on div at bounding box center [167, 222] width 47 height 16
click at [170, 223] on div at bounding box center [168, 222] width 32 height 8
paste div
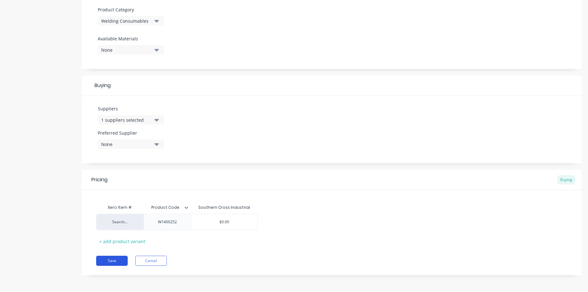
click at [114, 260] on button "Save" at bounding box center [112, 261] width 32 height 10
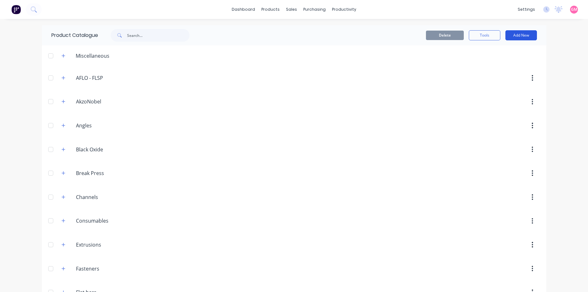
click at [520, 37] on button "Add New" at bounding box center [522, 35] width 32 height 10
click at [511, 66] on div "Product" at bounding box center [507, 64] width 49 height 9
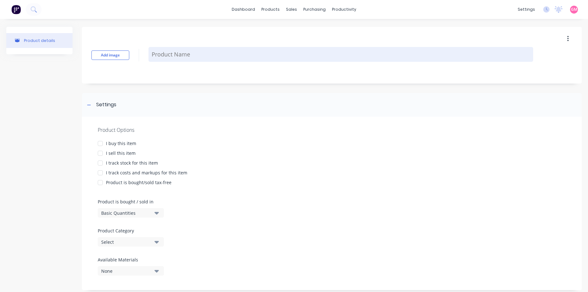
click at [177, 51] on textarea at bounding box center [341, 54] width 385 height 15
paste textarea "BLUEVENOM PULSEMATE"
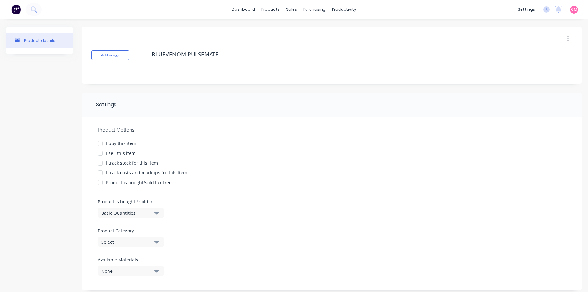
click at [103, 144] on div at bounding box center [100, 143] width 13 height 13
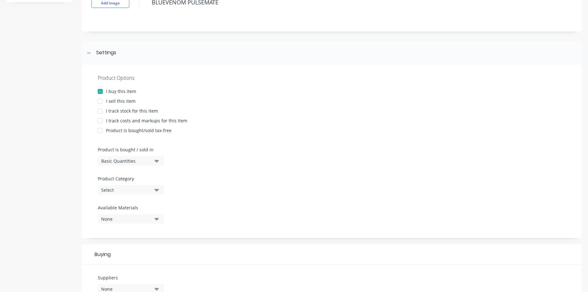
scroll to position [63, 0]
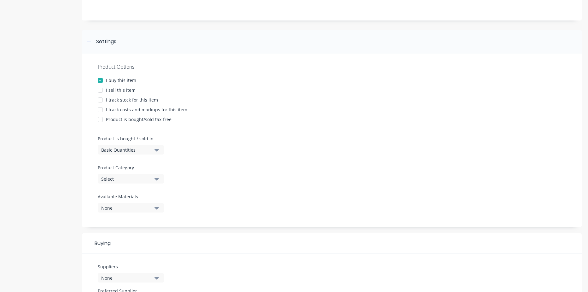
click at [119, 181] on div "Select" at bounding box center [126, 179] width 50 height 7
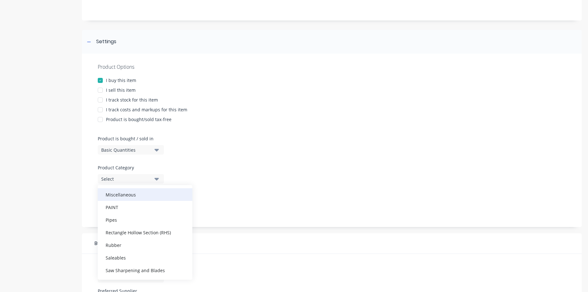
scroll to position [309, 0]
click at [148, 268] on div "Welding Consumables" at bounding box center [145, 270] width 95 height 13
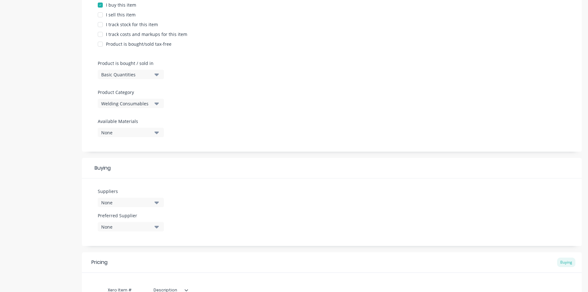
scroll to position [158, 0]
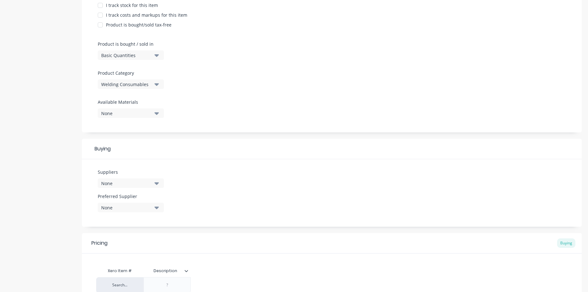
click at [134, 184] on div "None" at bounding box center [126, 183] width 50 height 7
click at [139, 202] on input "text" at bounding box center [149, 202] width 67 height 13
click at [139, 218] on div "Southern Cross Industrial" at bounding box center [148, 218] width 63 height 7
click at [243, 206] on div "Suppliers 1 suppliers selected south Southern Cross Industrial Preferred Suppli…" at bounding box center [332, 193] width 500 height 68
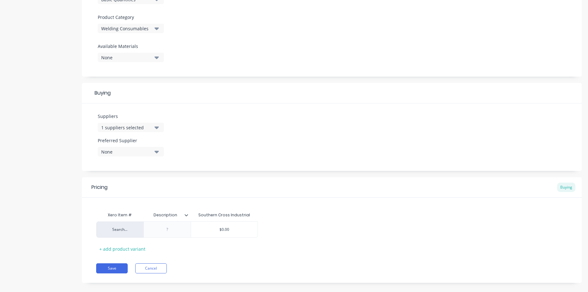
scroll to position [222, 0]
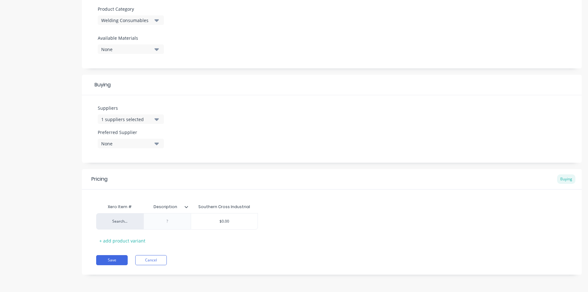
click at [170, 208] on input "Description" at bounding box center [166, 207] width 44 height 6
drag, startPoint x: 177, startPoint y: 207, endPoint x: 150, endPoint y: 207, distance: 27.5
click at [150, 207] on input "Description" at bounding box center [166, 207] width 44 height 6
click at [174, 228] on div at bounding box center [167, 221] width 47 height 16
click at [170, 224] on div at bounding box center [168, 221] width 32 height 8
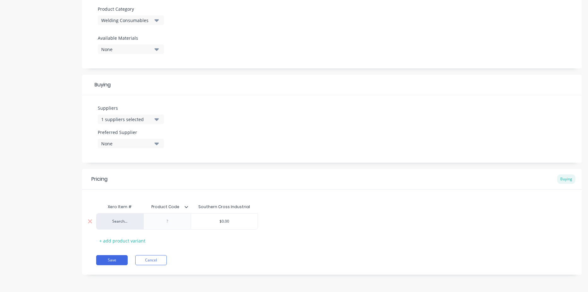
paste div
drag, startPoint x: 236, startPoint y: 224, endPoint x: 217, endPoint y: 222, distance: 19.1
click at [217, 222] on input "$0.00" at bounding box center [224, 222] width 67 height 6
drag, startPoint x: 286, startPoint y: 241, endPoint x: 79, endPoint y: 265, distance: 207.7
click at [84, 265] on div "Pricing Buying Xero Item # Product Code Southern Cross Industrial Search... W42…" at bounding box center [332, 222] width 500 height 106
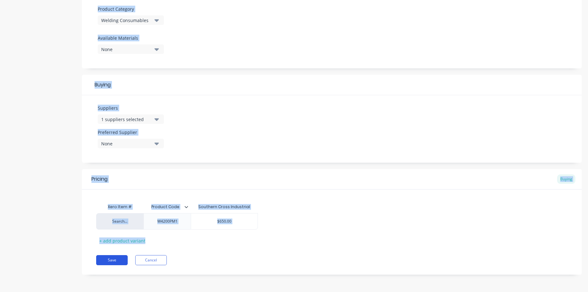
drag, startPoint x: 79, startPoint y: 265, endPoint x: 114, endPoint y: 259, distance: 35.5
click at [114, 259] on button "Save" at bounding box center [112, 260] width 32 height 10
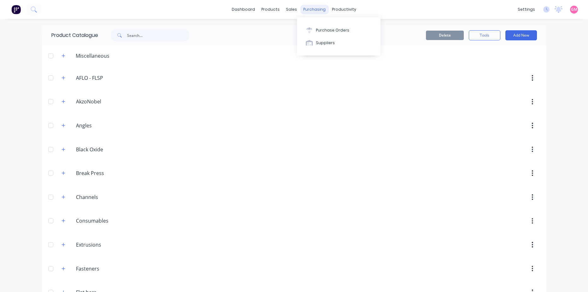
click at [312, 11] on div "purchasing" at bounding box center [314, 9] width 29 height 9
click at [334, 31] on div "Purchase Orders" at bounding box center [332, 30] width 33 height 6
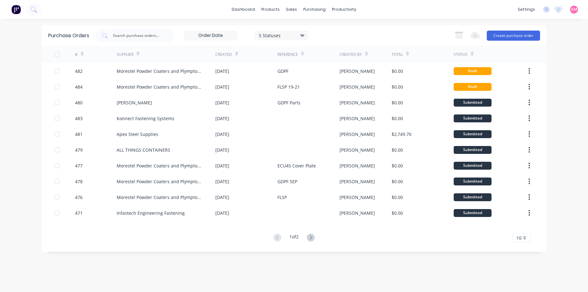
click at [431, 21] on div "dashboard products sales purchasing productivity dashboard products Product Cat…" at bounding box center [294, 146] width 588 height 292
drag, startPoint x: 431, startPoint y: 21, endPoint x: 401, endPoint y: 16, distance: 30.3
click at [401, 16] on div "dashboard products sales purchasing productivity dashboard products Product Cat…" at bounding box center [294, 9] width 588 height 19
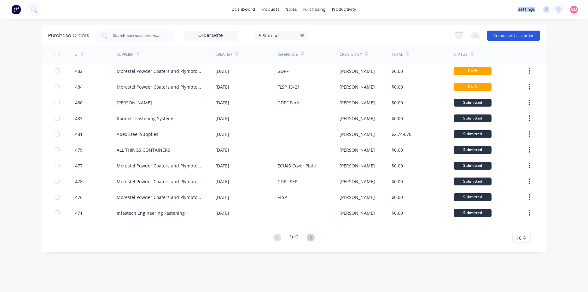
click at [506, 34] on button "Create purchase order" at bounding box center [513, 36] width 53 height 10
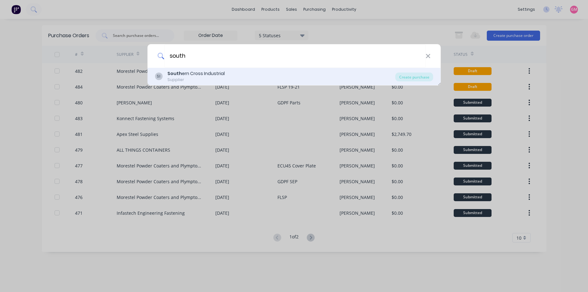
click at [359, 79] on div "SI South ern Cross Industrial Supplier" at bounding box center [275, 76] width 241 height 12
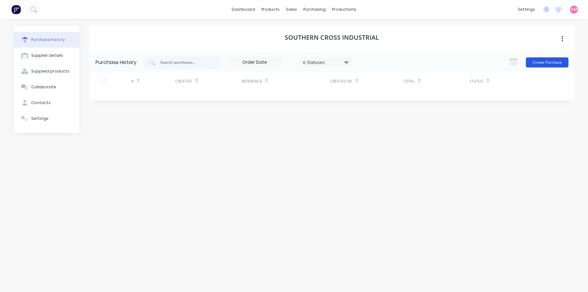
click at [548, 64] on button "Create Purchase" at bounding box center [547, 62] width 43 height 10
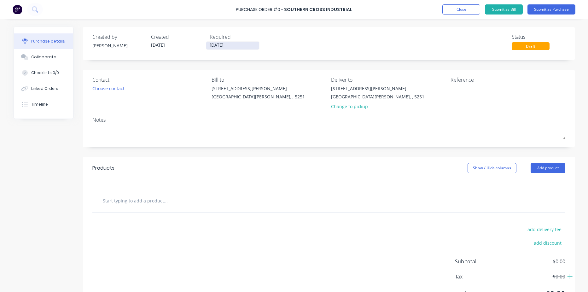
click at [234, 43] on input "[DATE]" at bounding box center [232, 46] width 53 height 8
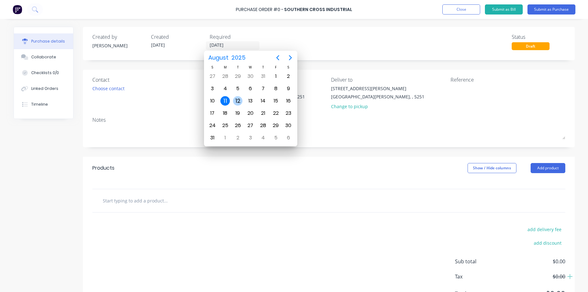
click at [236, 102] on div "12" at bounding box center [237, 100] width 9 height 9
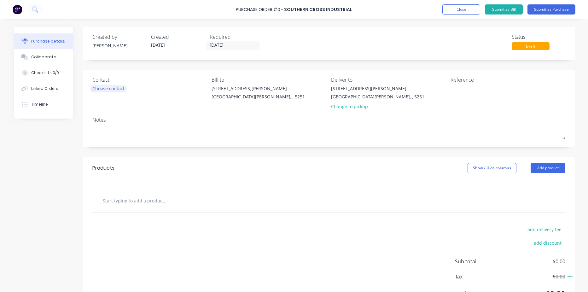
click at [97, 88] on div "Choose contact" at bounding box center [108, 88] width 32 height 7
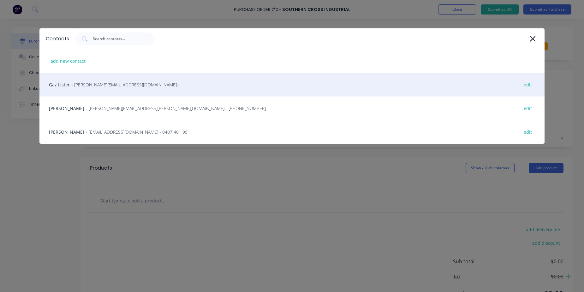
click at [104, 85] on span "- [PERSON_NAME][EMAIL_ADDRESS][DOMAIN_NAME] -" at bounding box center [125, 84] width 108 height 7
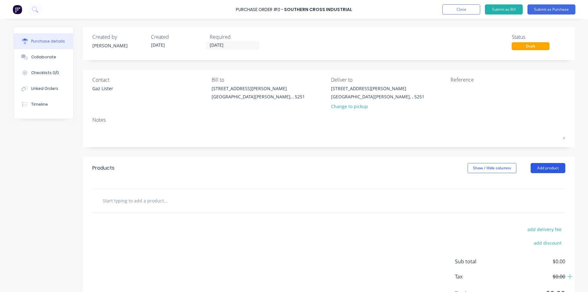
click at [539, 167] on button "Add product" at bounding box center [548, 168] width 35 height 10
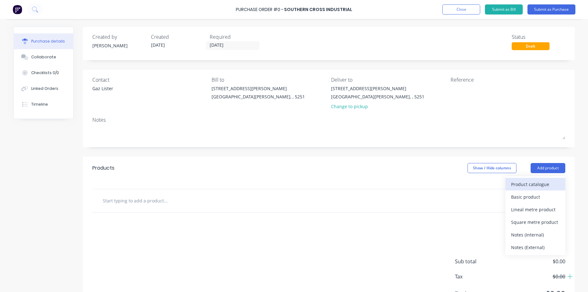
click at [538, 184] on div "Product catalogue" at bounding box center [535, 184] width 49 height 9
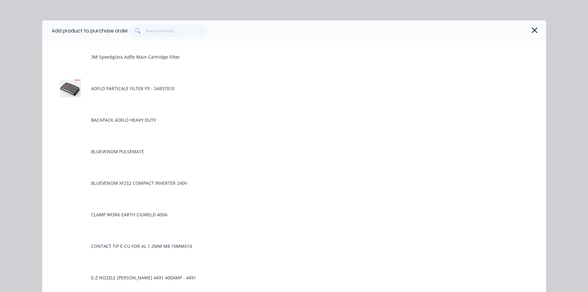
scroll to position [126, 0]
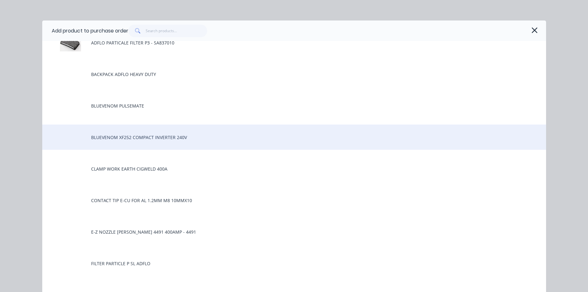
click at [66, 139] on div "BLUEVENOM XF252 COMPACT INVERTER 240V" at bounding box center [294, 137] width 504 height 25
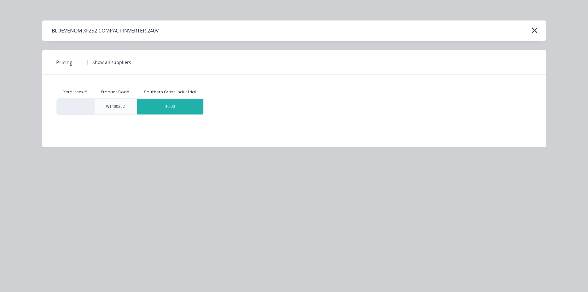
click at [168, 107] on div "$0.00" at bounding box center [170, 107] width 67 height 16
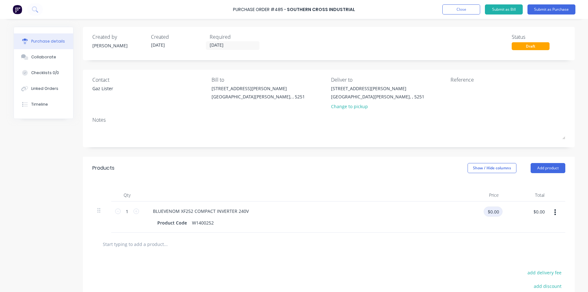
click at [493, 211] on input "$0.00" at bounding box center [493, 212] width 19 height 10
drag, startPoint x: 502, startPoint y: 211, endPoint x: 487, endPoint y: 211, distance: 15.5
click at [487, 211] on div "1 1 BLUEVENOM XF252 COMPACT INVERTER 240V Product Code W1400252 $0.00 $0.00 $0.…" at bounding box center [328, 217] width 473 height 31
click at [504, 211] on div "$0.00 $0.00" at bounding box center [527, 217] width 46 height 31
click at [496, 211] on input "$0.00" at bounding box center [493, 212] width 19 height 10
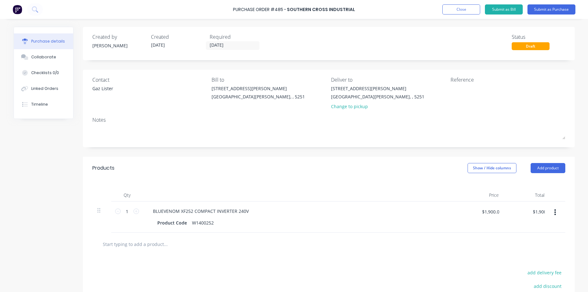
click at [499, 226] on div "$1,900.00 1900.00" at bounding box center [481, 217] width 46 height 31
click at [152, 246] on input "text" at bounding box center [166, 244] width 126 height 13
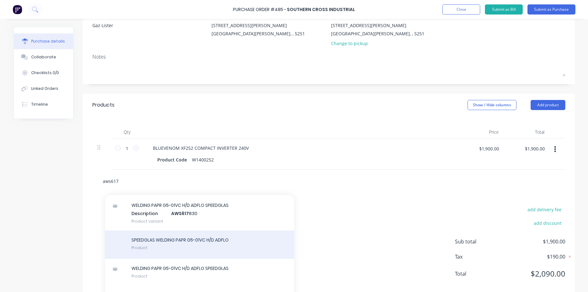
scroll to position [83, 0]
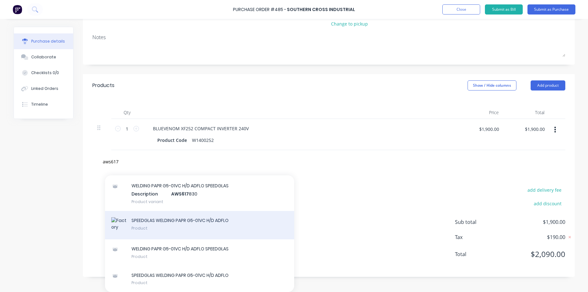
click at [190, 230] on div "SPEEDGLAS WELDING PAPR G5-01VC H/D ADFLO Product" at bounding box center [199, 225] width 189 height 28
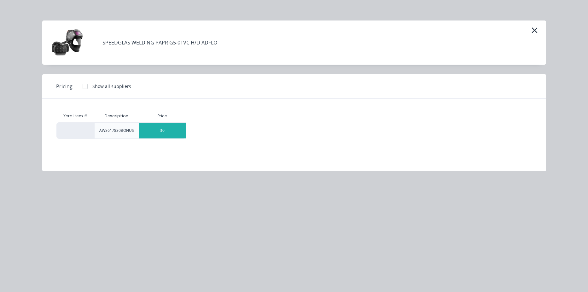
click at [163, 128] on div "$0" at bounding box center [162, 131] width 47 height 16
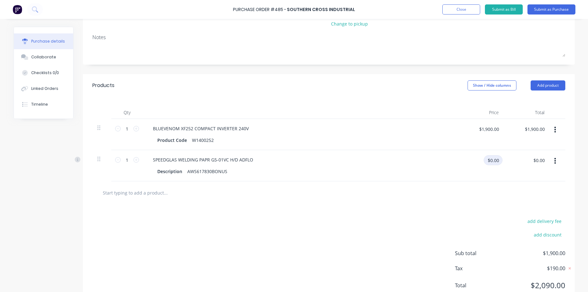
click at [491, 161] on input "$0.00" at bounding box center [493, 160] width 19 height 10
click at [141, 195] on input "text" at bounding box center [166, 192] width 126 height 13
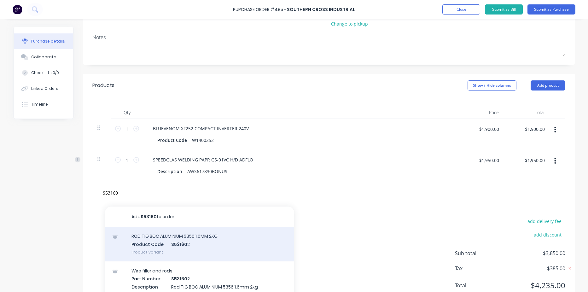
click at [219, 235] on div "ROD TIG BOC ALUMINIUM 5356 1.6MM 2KG Product Code S53160 2 Product variant" at bounding box center [199, 244] width 189 height 35
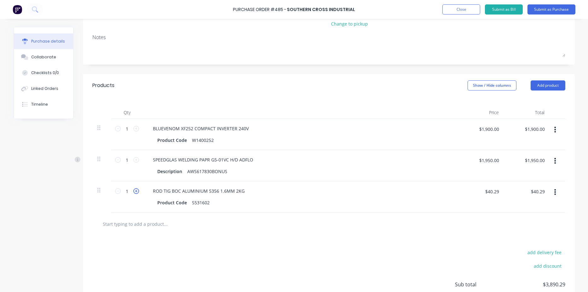
click at [134, 191] on icon at bounding box center [136, 191] width 6 height 6
click at [150, 225] on input "text" at bounding box center [166, 224] width 126 height 13
click at [151, 227] on input "text" at bounding box center [166, 224] width 126 height 13
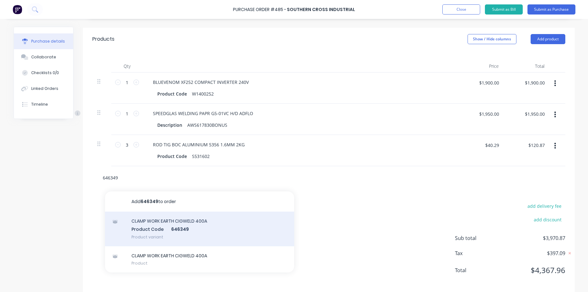
scroll to position [136, 0]
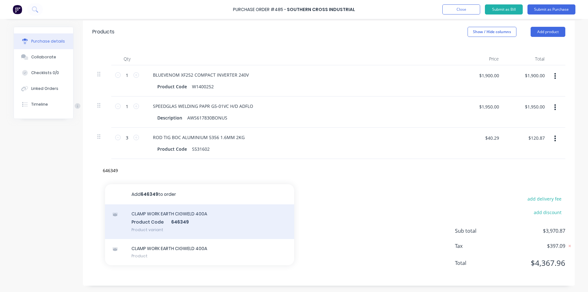
click at [213, 216] on div "CLAMP WORK EARTH CIGWELD 400A Product Code 646349 Product variant" at bounding box center [199, 221] width 189 height 35
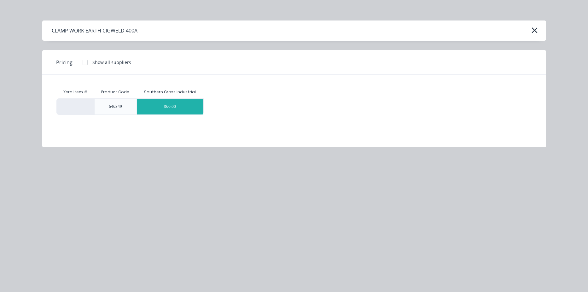
click at [168, 105] on div "$60.00" at bounding box center [170, 107] width 67 height 16
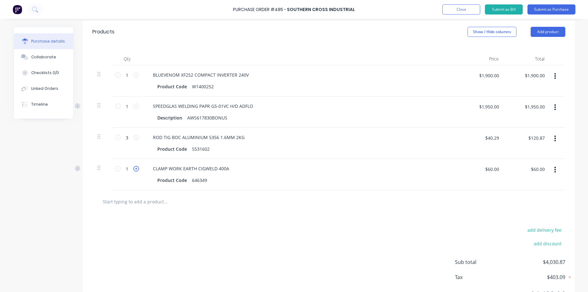
click at [133, 168] on icon at bounding box center [136, 169] width 6 height 6
click at [143, 204] on input "text" at bounding box center [166, 201] width 126 height 13
click at [153, 206] on input "text" at bounding box center [166, 201] width 126 height 13
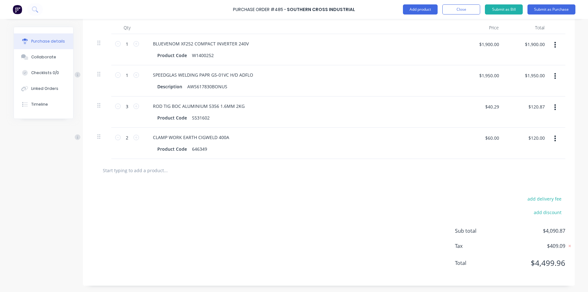
scroll to position [168, 0]
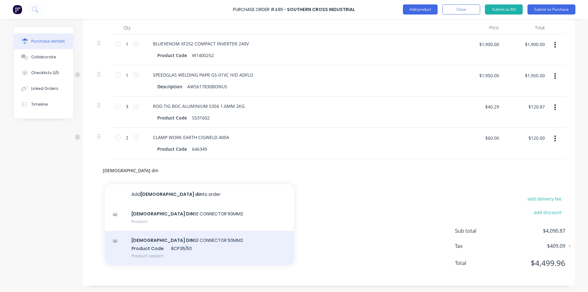
click at [195, 245] on div "[DEMOGRAPHIC_DATA] DIN SE CONNECTOR 50MM2 Product Code BCP35/50 Product variant" at bounding box center [199, 248] width 189 height 35
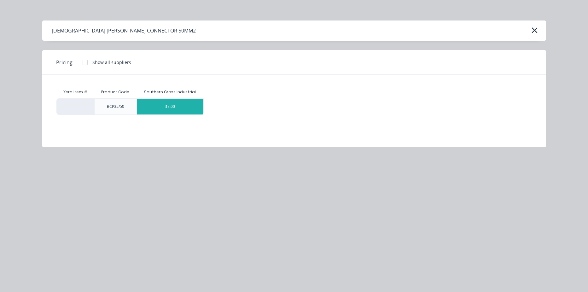
click at [173, 105] on div "$7.00" at bounding box center [170, 107] width 67 height 16
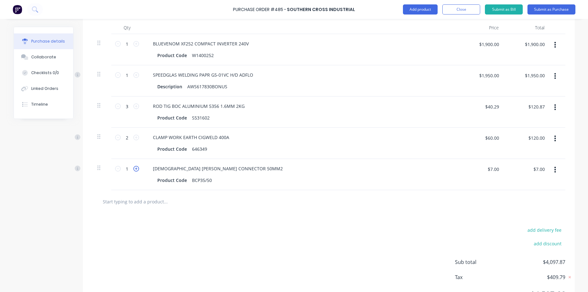
click at [133, 168] on icon at bounding box center [136, 169] width 6 height 6
click at [144, 204] on input "text" at bounding box center [166, 201] width 126 height 13
click at [139, 206] on input "text" at bounding box center [166, 201] width 126 height 13
paste input "BOC50/10"
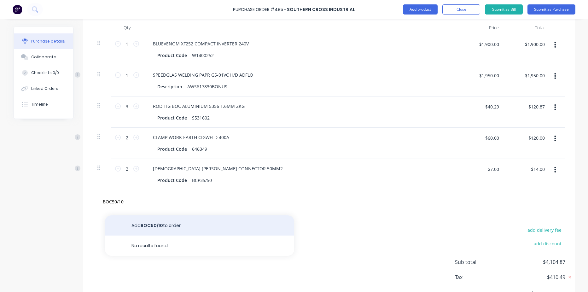
click at [186, 226] on button "Add BOC50/10 to order" at bounding box center [199, 226] width 189 height 20
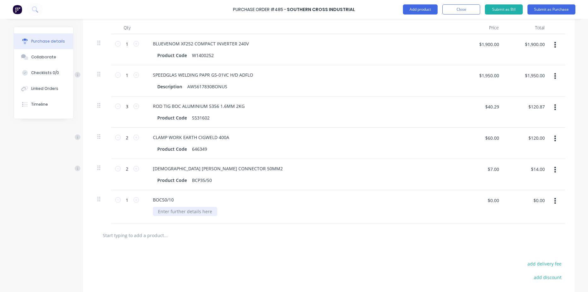
click at [192, 211] on div at bounding box center [185, 211] width 64 height 9
click at [492, 199] on input "$0.00" at bounding box center [493, 200] width 19 height 10
click at [137, 233] on input "text" at bounding box center [166, 235] width 126 height 13
click at [129, 236] on input "text" at bounding box center [166, 235] width 126 height 13
paste input "BOC10265PK"
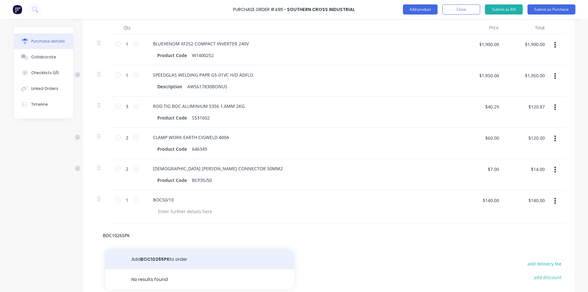
click at [178, 260] on button "Add BOC10265PK to order" at bounding box center [199, 259] width 189 height 20
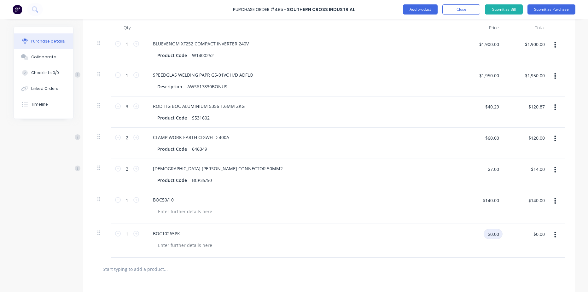
click at [495, 236] on input "$0.00" at bounding box center [493, 234] width 19 height 10
click at [239, 248] on div at bounding box center [303, 245] width 300 height 9
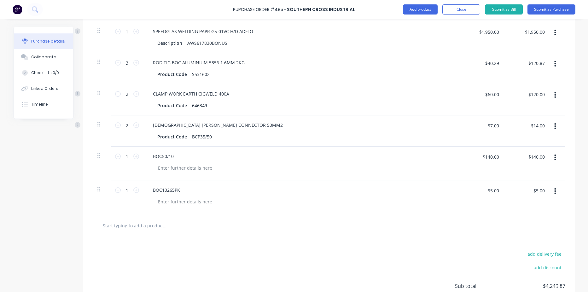
scroll to position [231, 0]
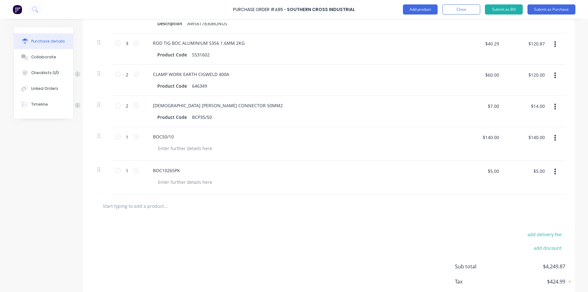
click at [145, 207] on input "text" at bounding box center [166, 206] width 126 height 13
click at [138, 209] on input "text" at bounding box center [166, 206] width 126 height 13
paste input "BP140.0214"
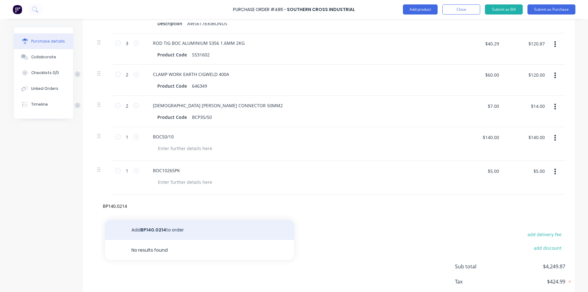
click at [168, 233] on button "Add BP140.0214 to order" at bounding box center [199, 230] width 189 height 20
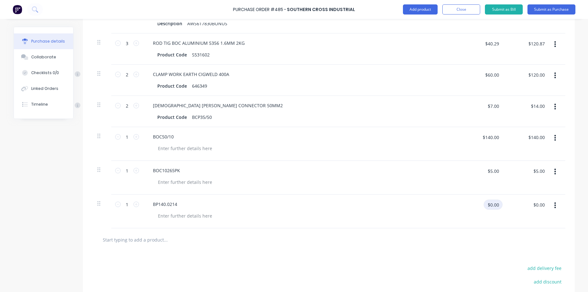
click at [494, 204] on input "$0.00" at bounding box center [493, 205] width 19 height 10
click at [465, 211] on div "$22.00 $22.00" at bounding box center [483, 207] width 39 height 15
click at [138, 241] on input "text" at bounding box center [166, 240] width 126 height 13
click at [150, 242] on input "text" at bounding box center [166, 240] width 126 height 13
paste input "BP141.0015"
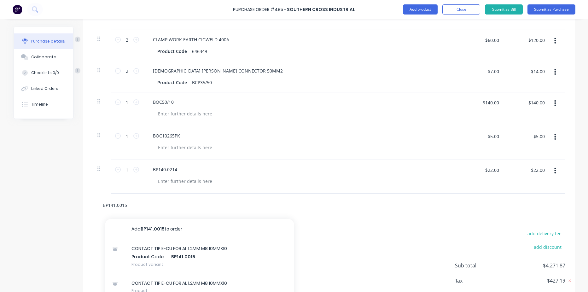
scroll to position [294, 0]
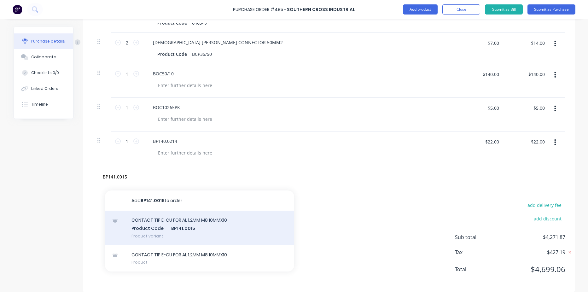
click at [176, 226] on div "CONTACT TIP E-CU FOR AL 1.2MM M8 10MMX10 Product Code BP141.0015 Product variant" at bounding box center [199, 228] width 189 height 35
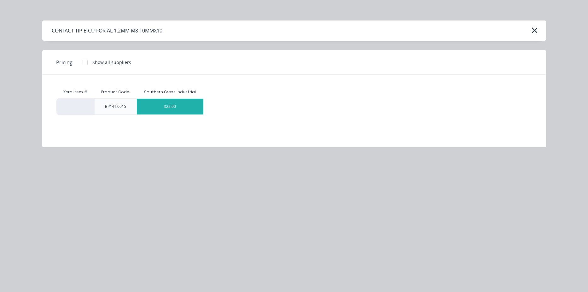
click at [176, 104] on div "$22.00" at bounding box center [170, 107] width 67 height 16
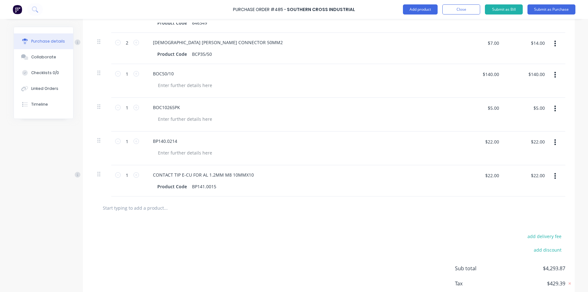
click at [146, 205] on input "text" at bounding box center [166, 208] width 126 height 13
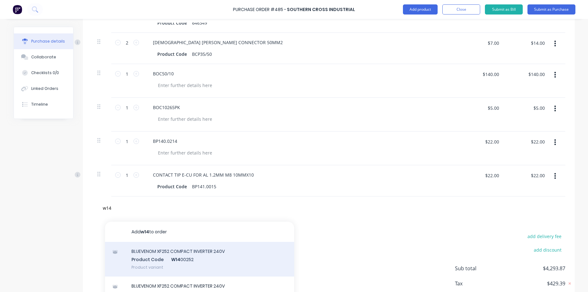
click at [192, 251] on div "BLUEVENOM XF252 COMPACT INVERTER 240V Product Code W14 00252 Product variant" at bounding box center [199, 259] width 189 height 35
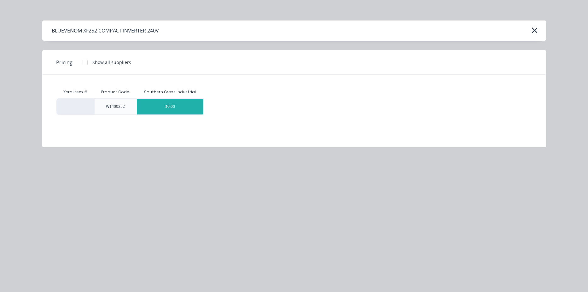
click at [183, 105] on div "$0.00" at bounding box center [170, 107] width 67 height 16
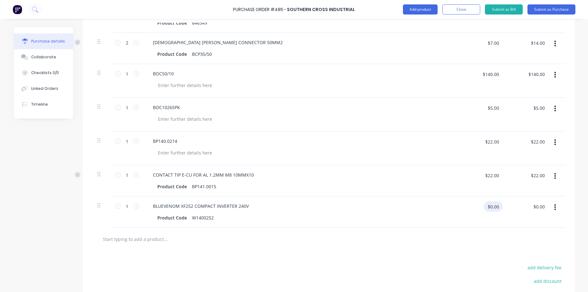
click at [494, 208] on input "$0.00" at bounding box center [493, 207] width 19 height 10
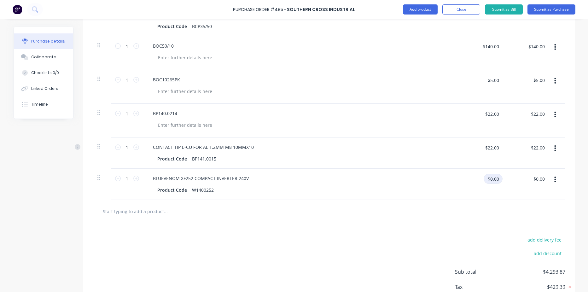
scroll to position [325, 0]
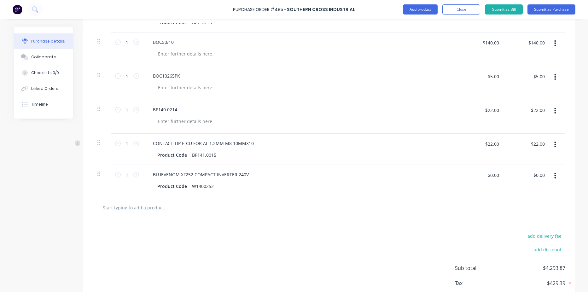
click at [555, 174] on icon "button" at bounding box center [556, 175] width 2 height 7
click at [525, 232] on button "Delete" at bounding box center [537, 230] width 54 height 13
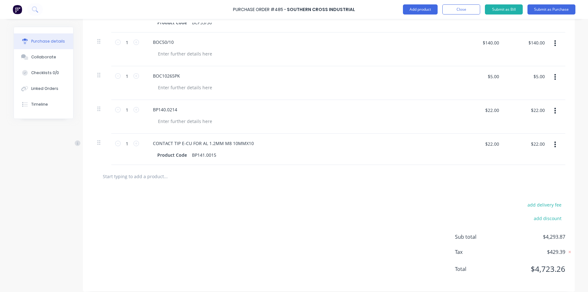
click at [120, 174] on input "text" at bounding box center [166, 176] width 126 height 13
paste input "W4200PM1"
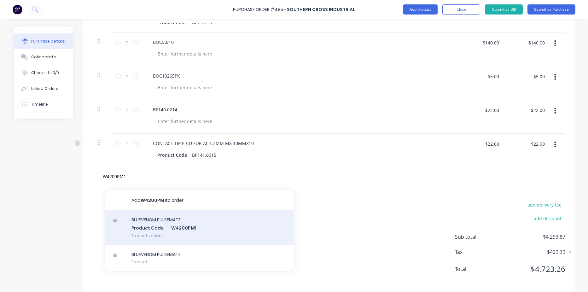
click at [196, 223] on div "BLUEVENOM PULSEMATE Product Code W4200PM1 Product variant" at bounding box center [199, 227] width 189 height 35
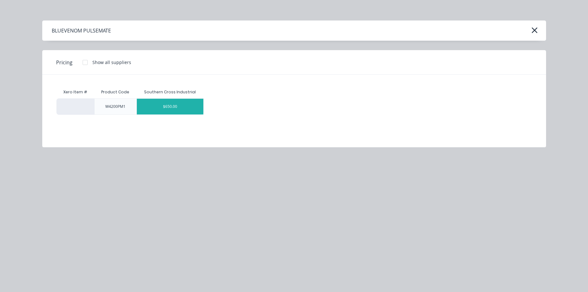
click at [187, 104] on div "$650.00" at bounding box center [170, 107] width 67 height 16
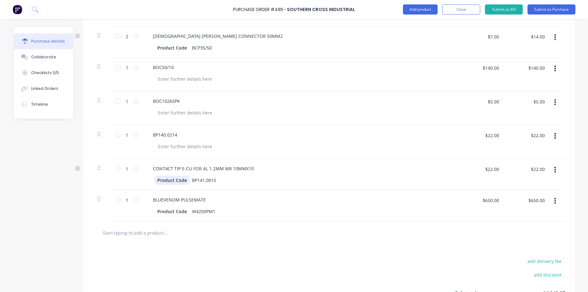
scroll to position [363, 0]
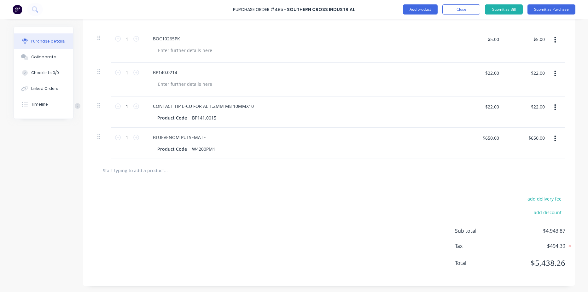
click at [152, 175] on input "text" at bounding box center [166, 170] width 126 height 13
drag, startPoint x: 127, startPoint y: 170, endPoint x: 89, endPoint y: 172, distance: 37.3
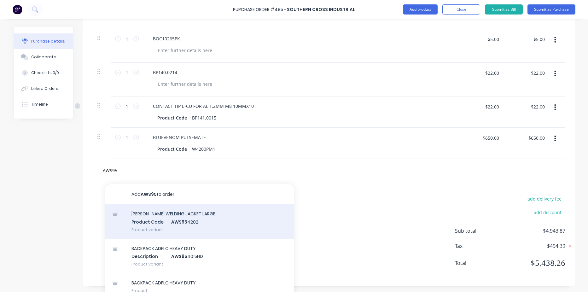
click at [230, 220] on div "[PERSON_NAME] WELDING JACKET LARGE Product Code AWS95 4202 Product variant" at bounding box center [199, 221] width 189 height 35
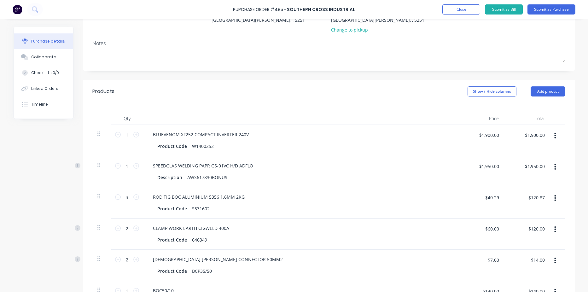
scroll to position [0, 0]
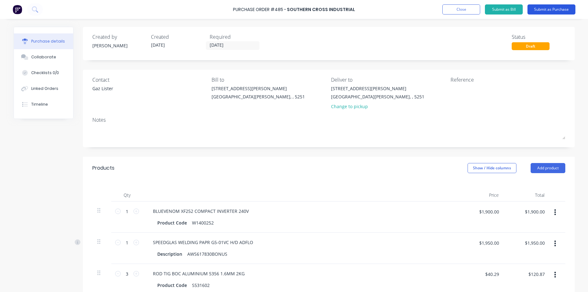
click at [544, 9] on button "Submit as Purchase" at bounding box center [552, 9] width 48 height 10
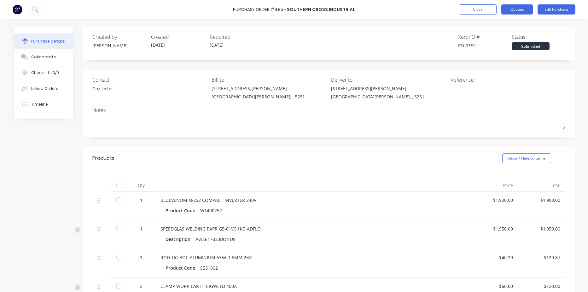
click at [515, 7] on button "Options" at bounding box center [518, 9] width 32 height 10
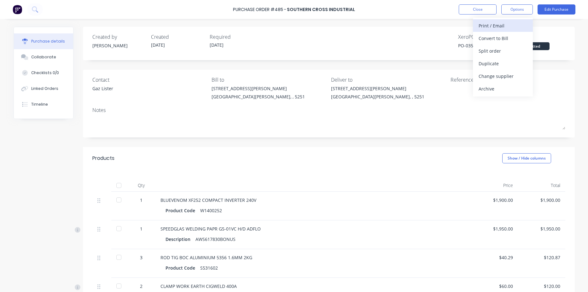
click at [511, 31] on button "Print / Email" at bounding box center [503, 25] width 60 height 13
click at [510, 40] on div "With pricing" at bounding box center [503, 38] width 49 height 9
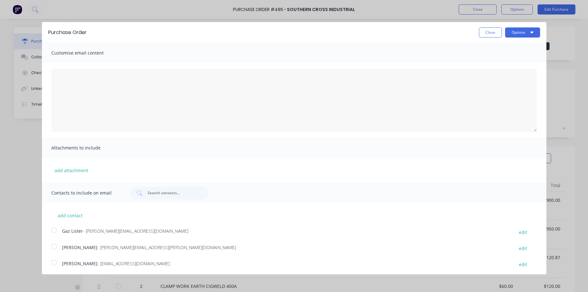
click at [56, 230] on div at bounding box center [54, 230] width 13 height 13
click at [516, 34] on button "Options" at bounding box center [522, 32] width 35 height 10
click at [506, 60] on div "Email" at bounding box center [510, 60] width 49 height 9
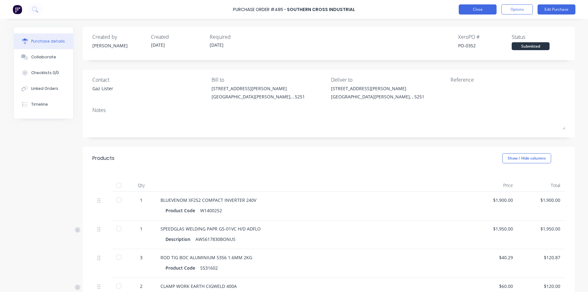
click at [472, 9] on button "Close" at bounding box center [478, 9] width 38 height 10
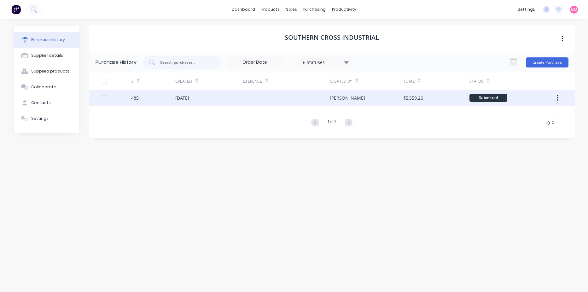
click at [219, 92] on div "[DATE]" at bounding box center [208, 98] width 66 height 16
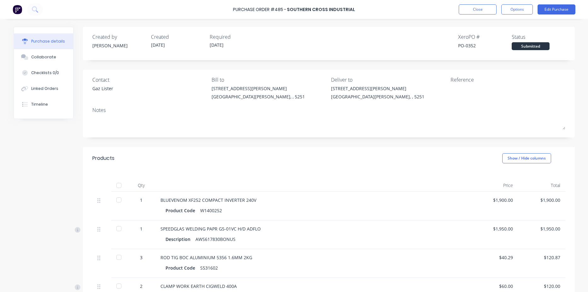
drag, startPoint x: 117, startPoint y: 185, endPoint x: 221, endPoint y: 159, distance: 106.8
click at [117, 185] on div at bounding box center [119, 185] width 13 height 13
click at [521, 8] on button "Options" at bounding box center [518, 9] width 32 height 10
click at [482, 7] on button "Close" at bounding box center [478, 9] width 38 height 10
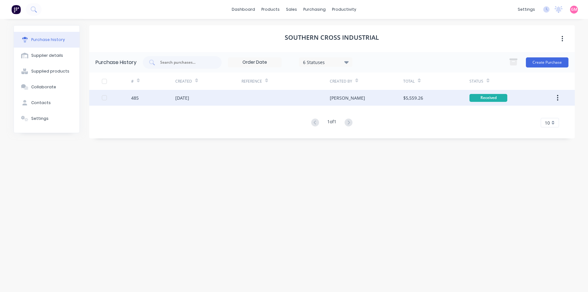
click at [559, 100] on icon "button" at bounding box center [558, 98] width 1 height 6
click at [537, 116] on div "Archive" at bounding box center [535, 114] width 49 height 9
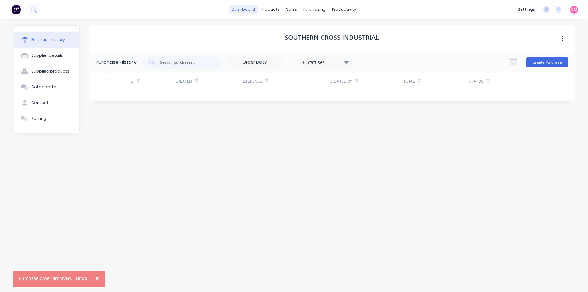
click at [248, 14] on link "dashboard" at bounding box center [244, 9] width 30 height 9
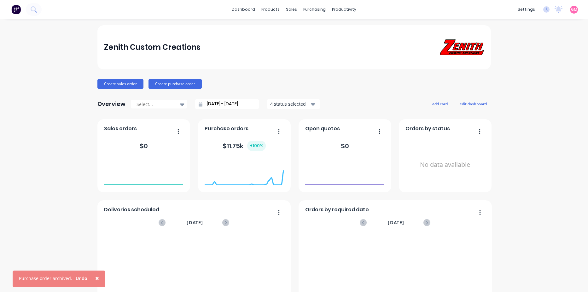
click at [98, 276] on button "×" at bounding box center [97, 278] width 16 height 15
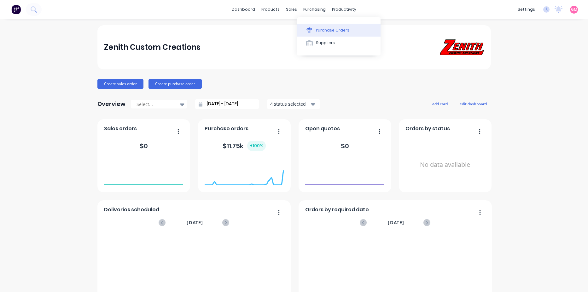
click at [328, 29] on div "Purchase Orders" at bounding box center [332, 30] width 33 height 6
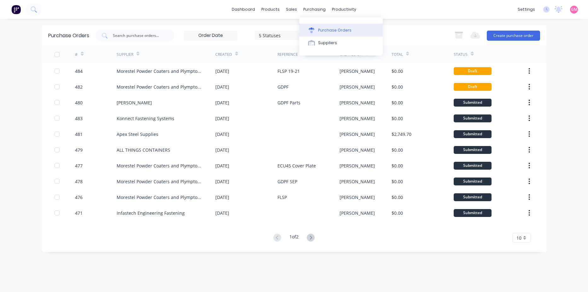
click at [331, 27] on div "Purchase Orders" at bounding box center [334, 30] width 33 height 6
click at [313, 30] on div "Sales Orders" at bounding box center [315, 30] width 26 height 6
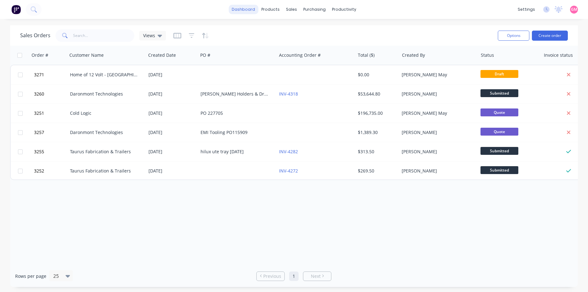
click at [244, 8] on link "dashboard" at bounding box center [244, 9] width 30 height 9
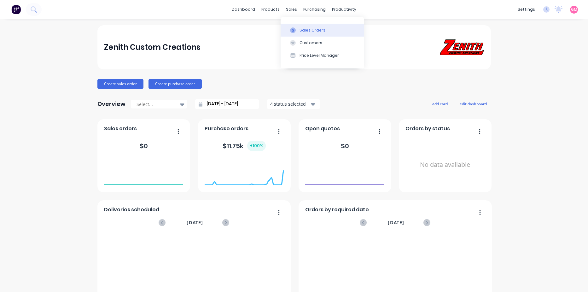
click at [321, 34] on button "Sales Orders" at bounding box center [323, 30] width 84 height 13
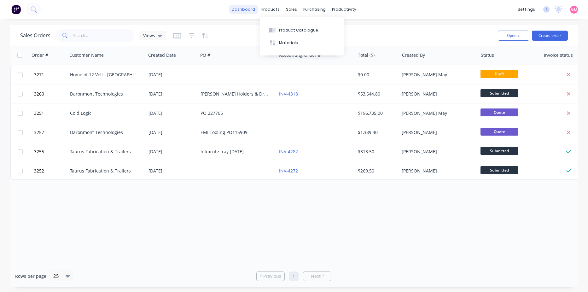
click at [252, 12] on link "dashboard" at bounding box center [244, 9] width 30 height 9
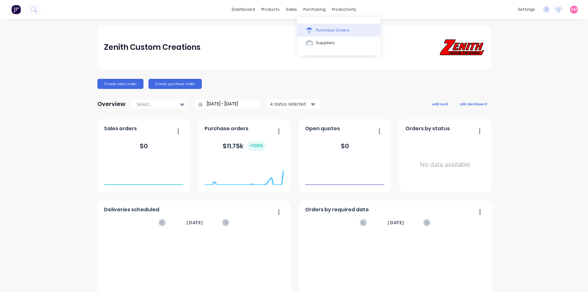
click at [341, 29] on div "Purchase Orders" at bounding box center [332, 30] width 33 height 6
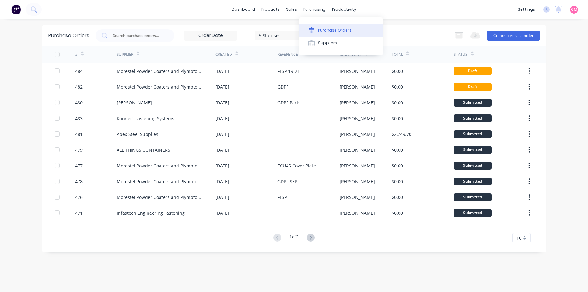
click at [335, 32] on div "Purchase Orders" at bounding box center [334, 30] width 33 height 6
click at [337, 27] on div "Purchase Orders" at bounding box center [334, 30] width 33 height 6
drag, startPoint x: 337, startPoint y: 44, endPoint x: 255, endPoint y: 11, distance: 88.7
click at [255, 11] on link "dashboard" at bounding box center [244, 9] width 30 height 9
